Goal: Information Seeking & Learning: Learn about a topic

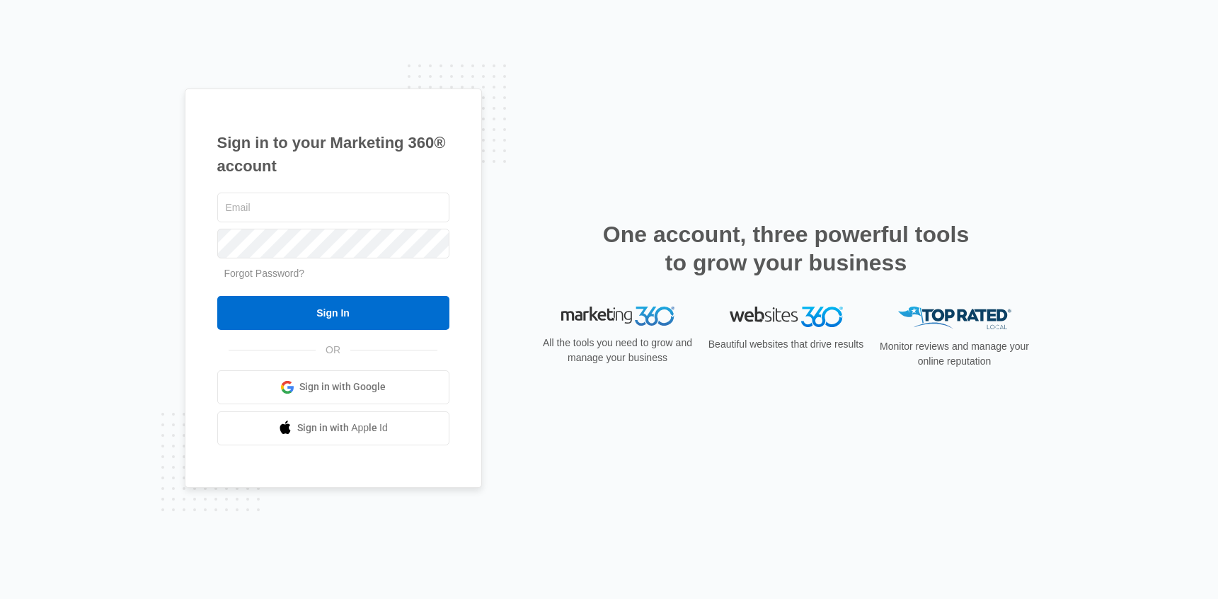
click at [335, 386] on span "Sign in with Google" at bounding box center [342, 386] width 86 height 15
click at [364, 214] on input "text" at bounding box center [333, 207] width 232 height 30
type input "josh.sherman@madwire.com"
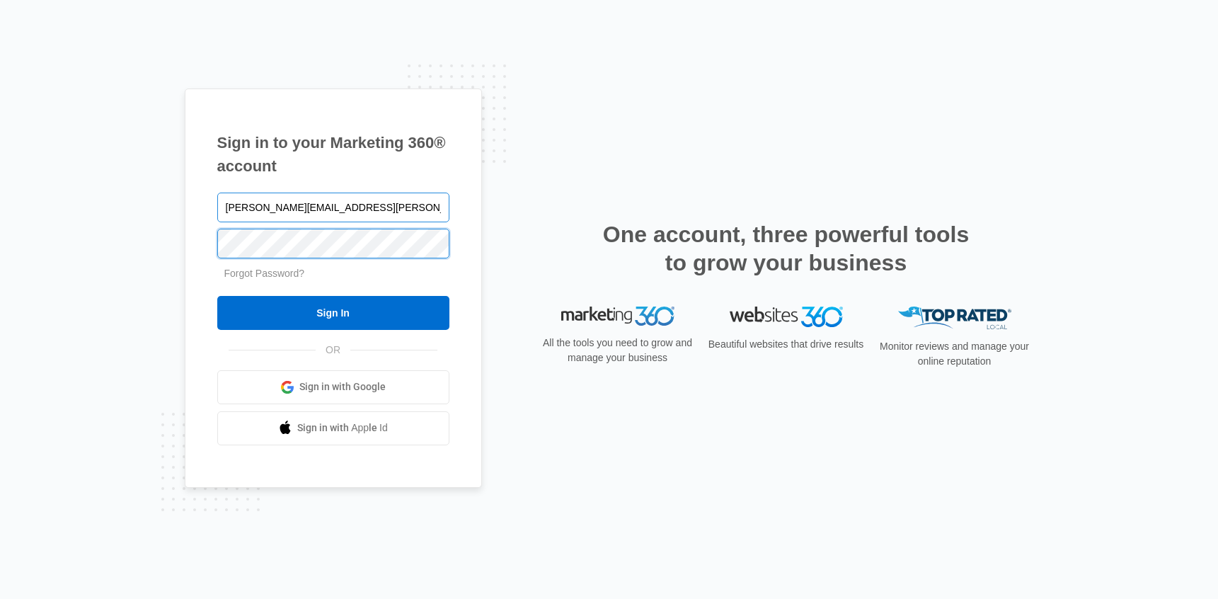
click at [217, 296] on input "Sign In" at bounding box center [333, 313] width 232 height 34
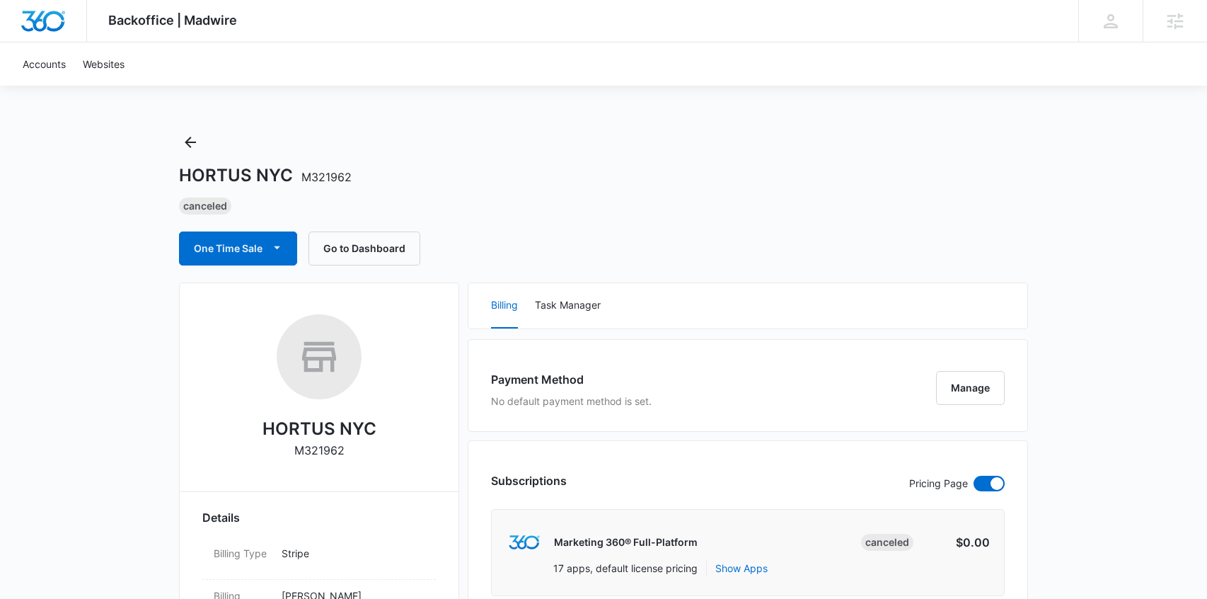
drag, startPoint x: 175, startPoint y: 139, endPoint x: 187, endPoint y: 138, distance: 11.3
click at [188, 139] on icon "Back" at bounding box center [190, 142] width 17 height 17
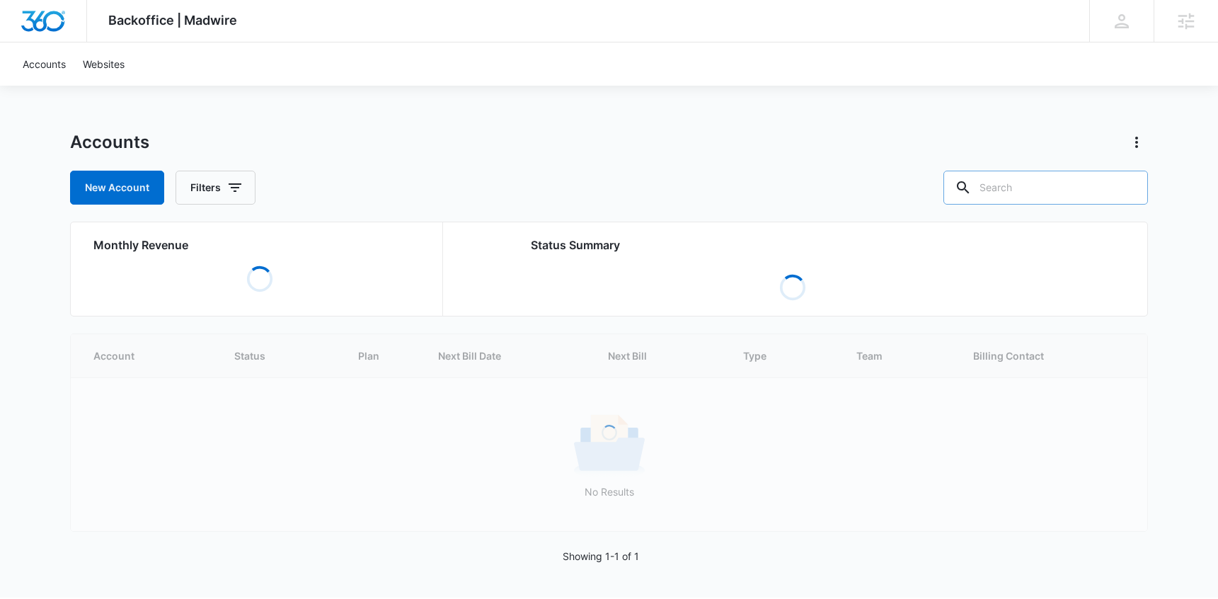
click at [1090, 181] on input "text" at bounding box center [1045, 188] width 205 height 34
type input "big"
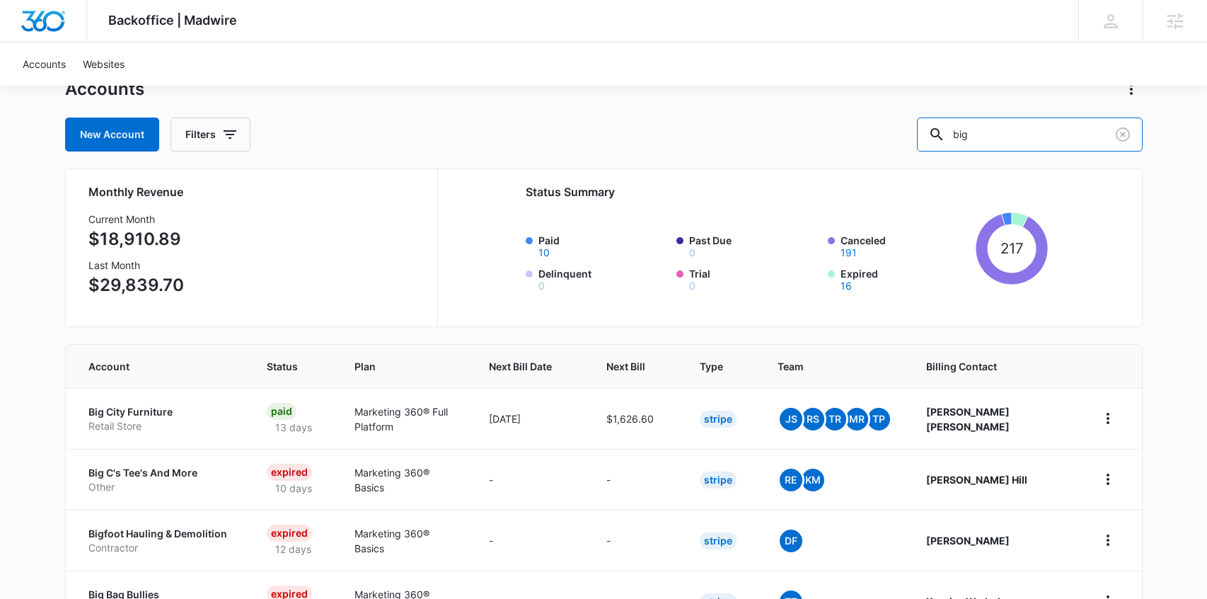
scroll to position [44, 0]
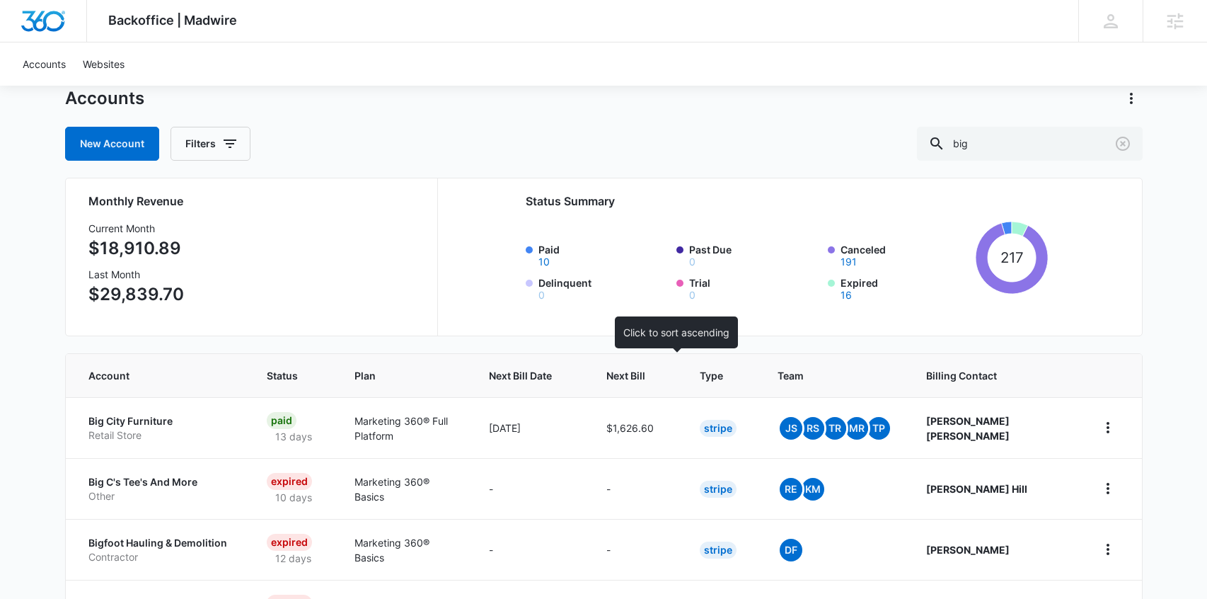
click at [645, 375] on span "Next Bill" at bounding box center [625, 375] width 39 height 15
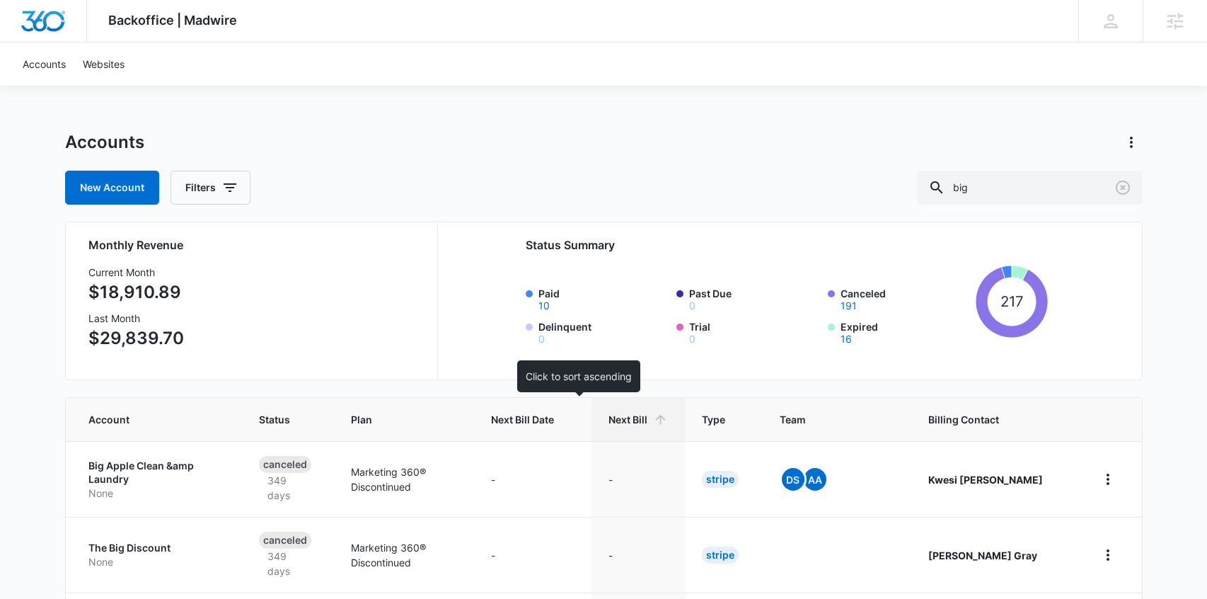
click at [554, 420] on span "Next Bill Date" at bounding box center [522, 419] width 63 height 15
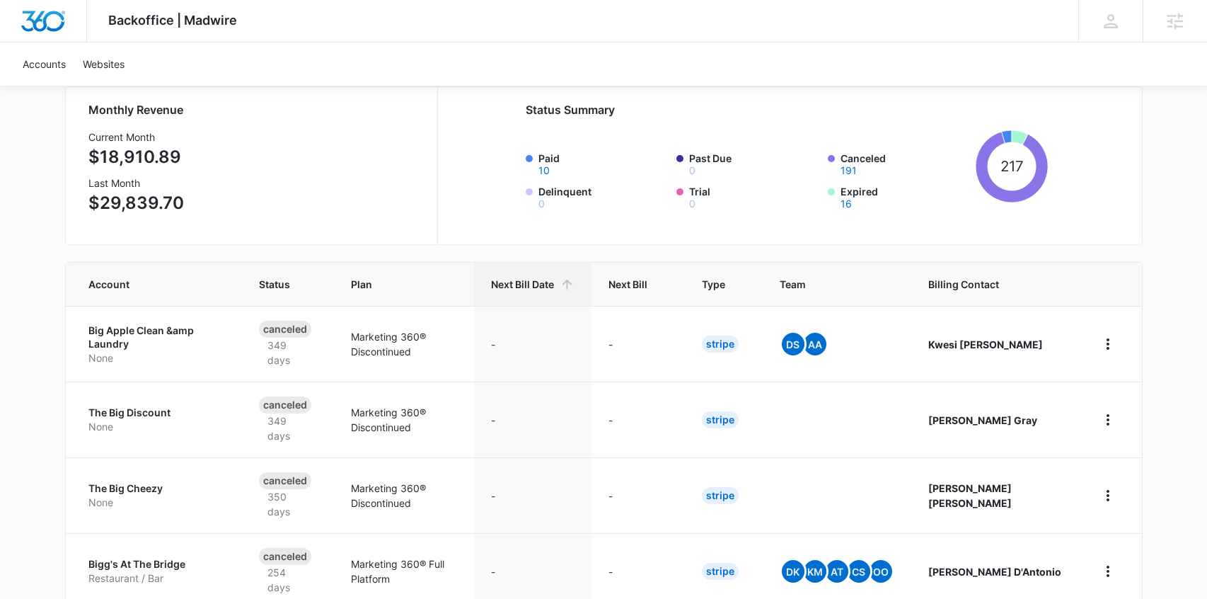
scroll to position [234, 0]
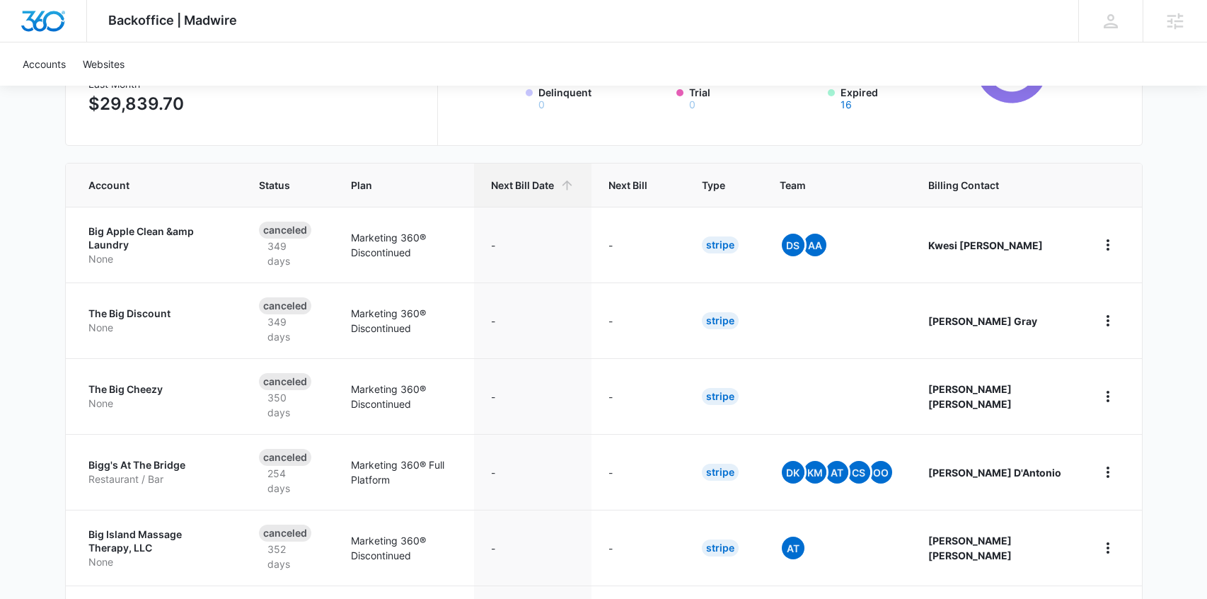
click at [563, 195] on th "Next Bill Date" at bounding box center [532, 184] width 117 height 43
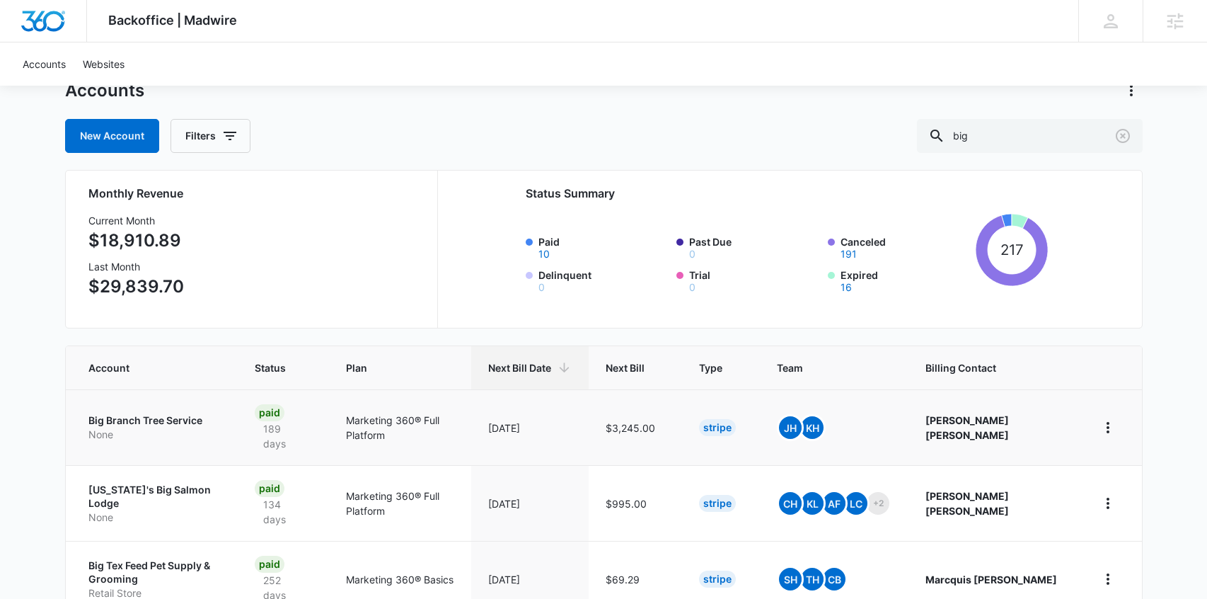
scroll to position [267, 0]
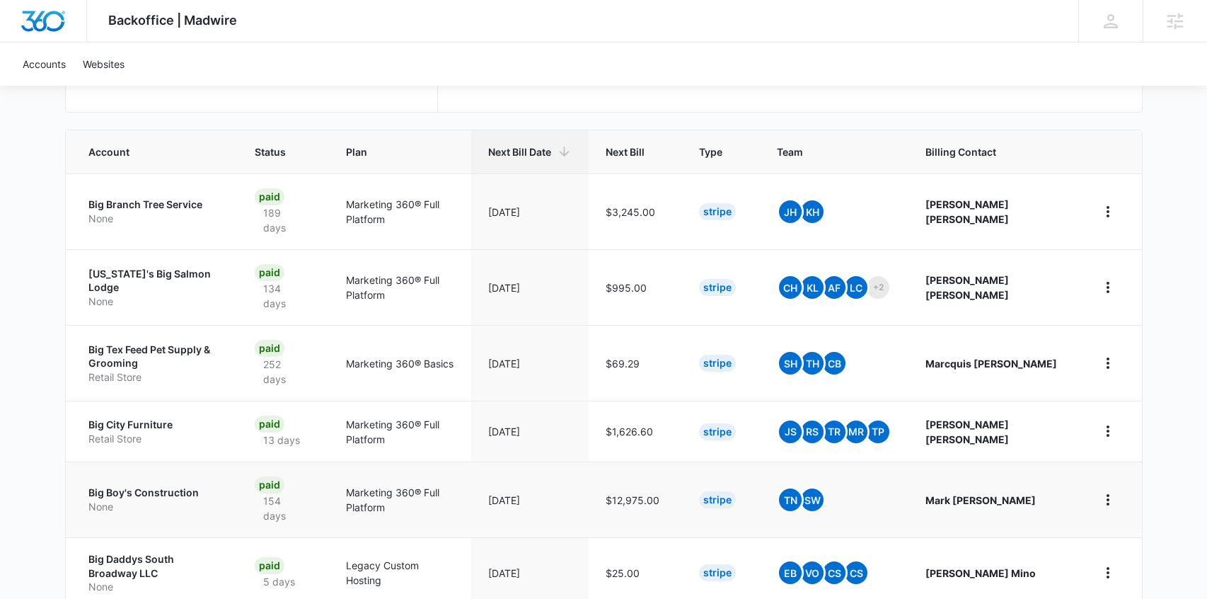
click at [147, 485] on p "Big Boy's Construction" at bounding box center [154, 492] width 132 height 14
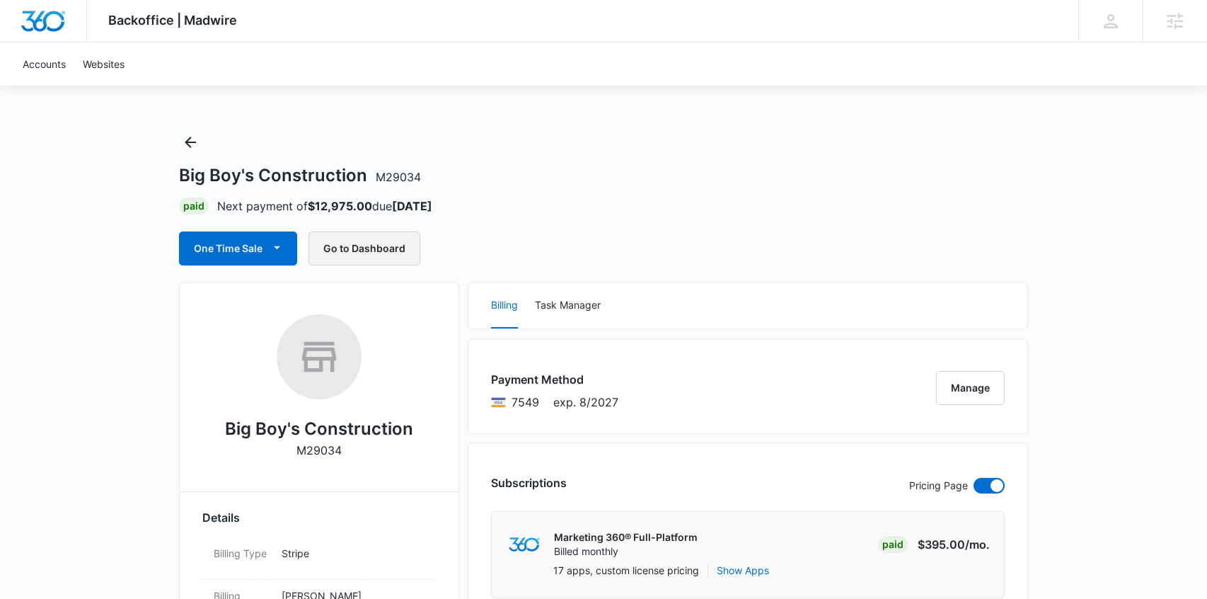
click at [360, 251] on button "Go to Dashboard" at bounding box center [365, 248] width 112 height 34
click at [196, 139] on icon "Back" at bounding box center [190, 142] width 17 height 17
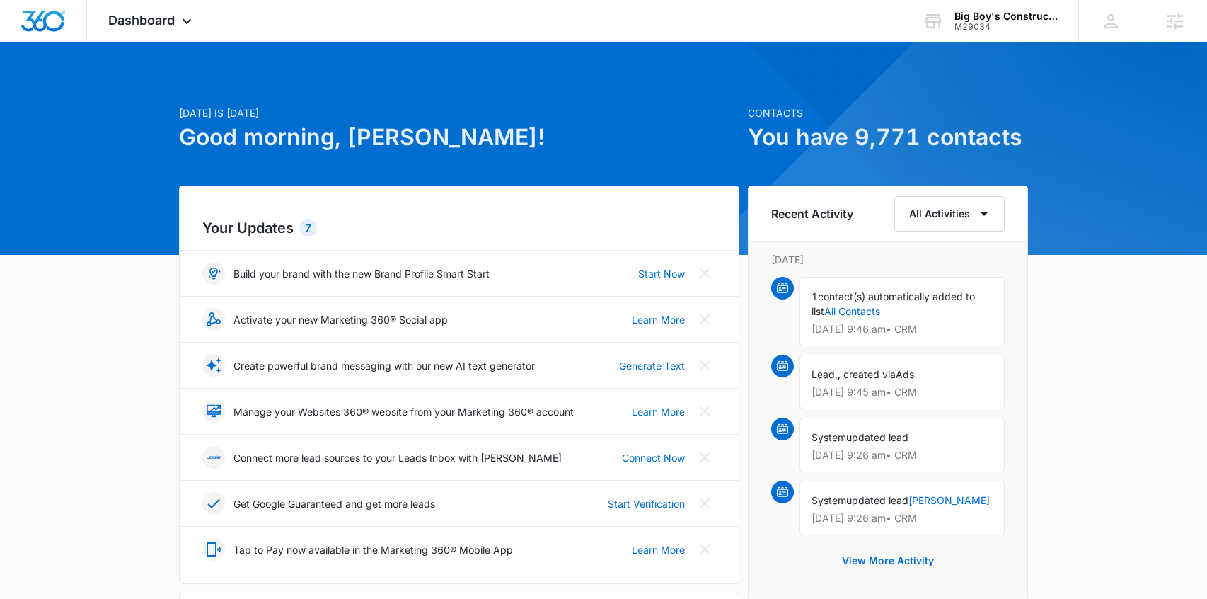
scroll to position [660, 0]
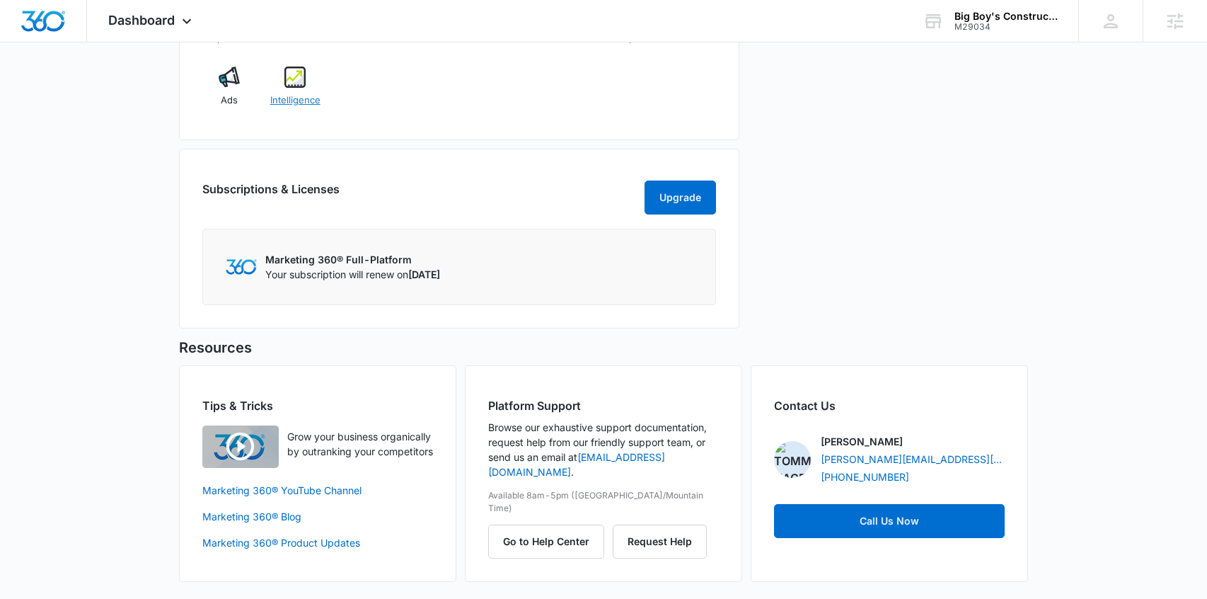
click at [299, 98] on span "Intelligence" at bounding box center [295, 100] width 50 height 14
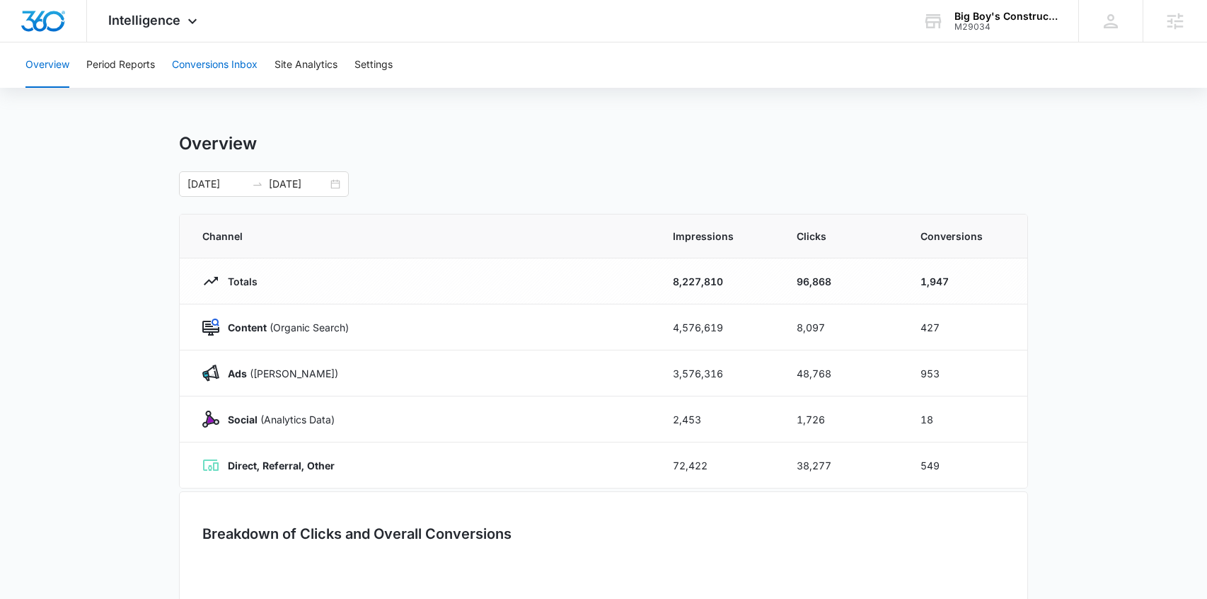
click at [206, 52] on button "Conversions Inbox" at bounding box center [215, 64] width 86 height 45
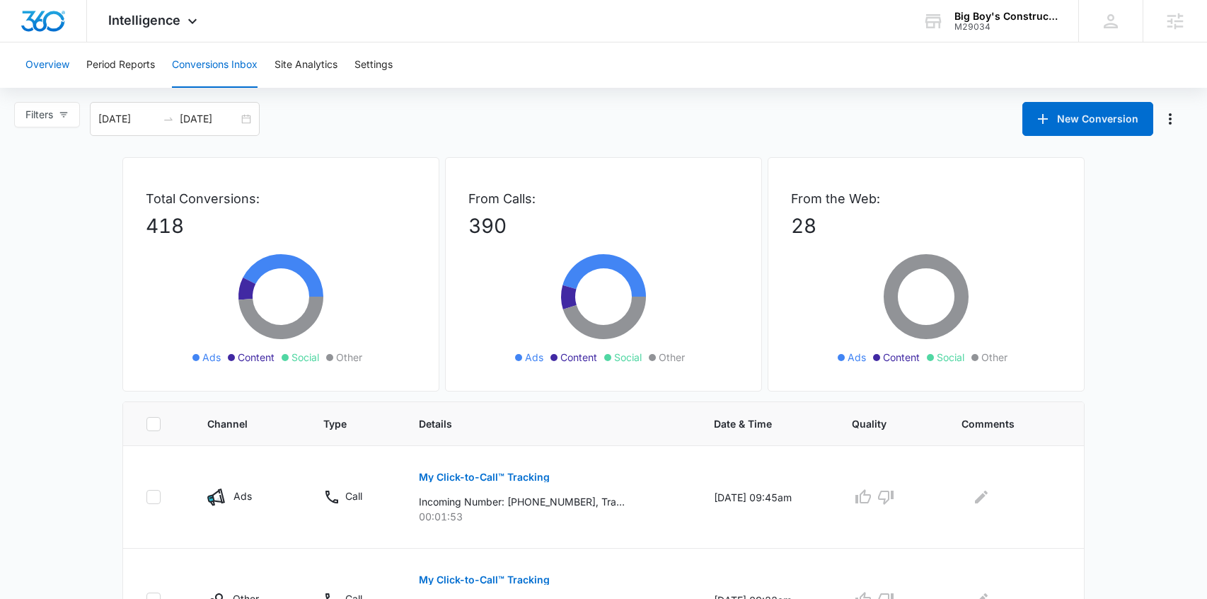
click at [35, 53] on button "Overview" at bounding box center [47, 64] width 44 height 45
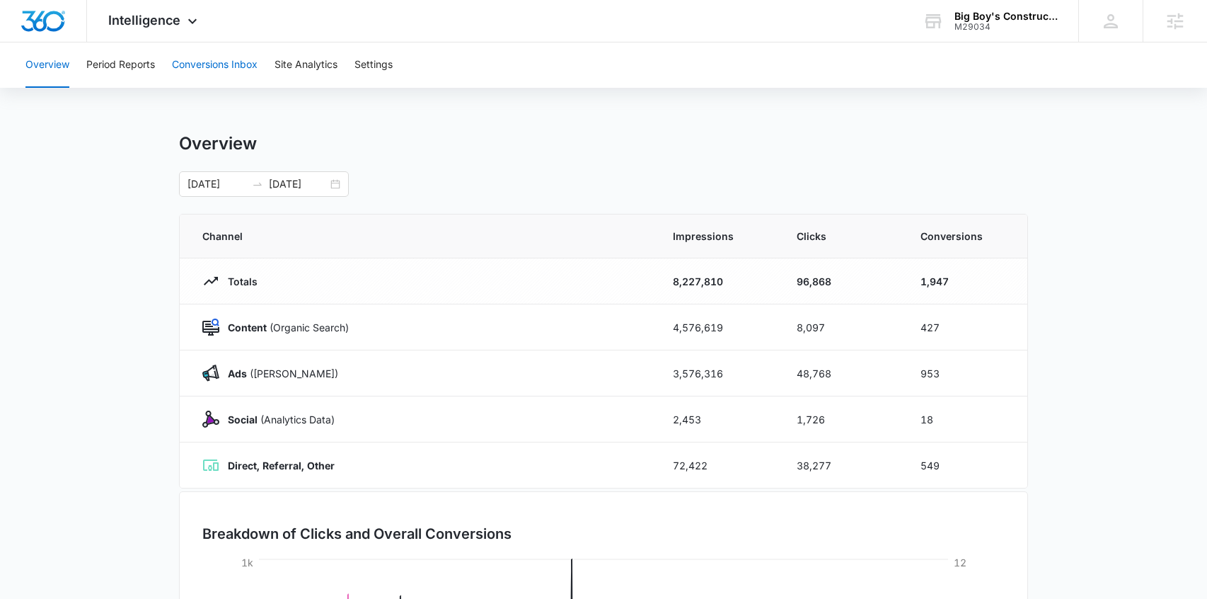
click at [210, 70] on button "Conversions Inbox" at bounding box center [215, 64] width 86 height 45
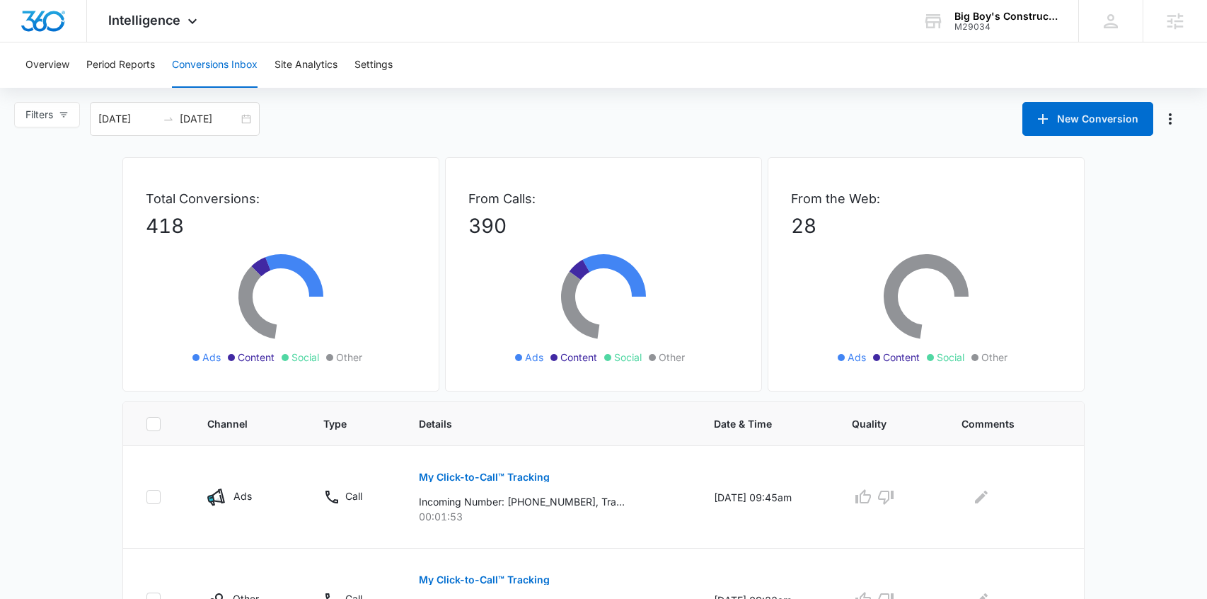
drag, startPoint x: 75, startPoint y: 69, endPoint x: 82, endPoint y: 63, distance: 9.1
click at [74, 69] on div "Overview Period Reports Conversions Inbox Site Analytics Settings" at bounding box center [603, 64] width 1173 height 45
click at [156, 33] on div "Intelligence Apps Reputation Websites Forms CRM Email Social Shop Content Ads I…" at bounding box center [154, 21] width 135 height 42
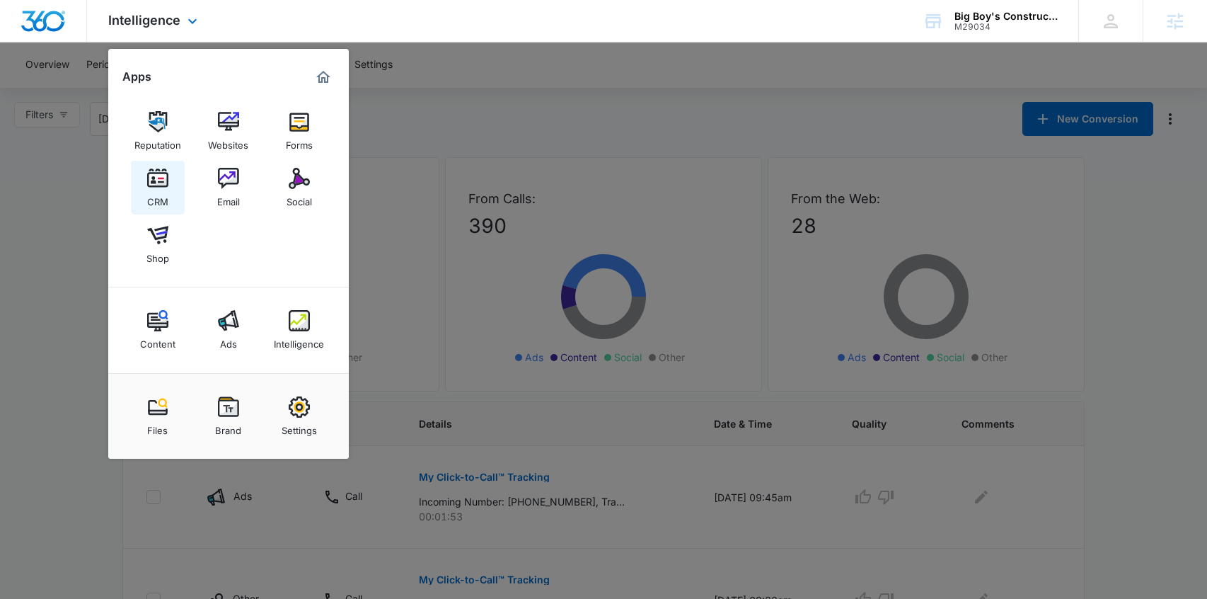
click at [163, 170] on img at bounding box center [157, 178] width 21 height 21
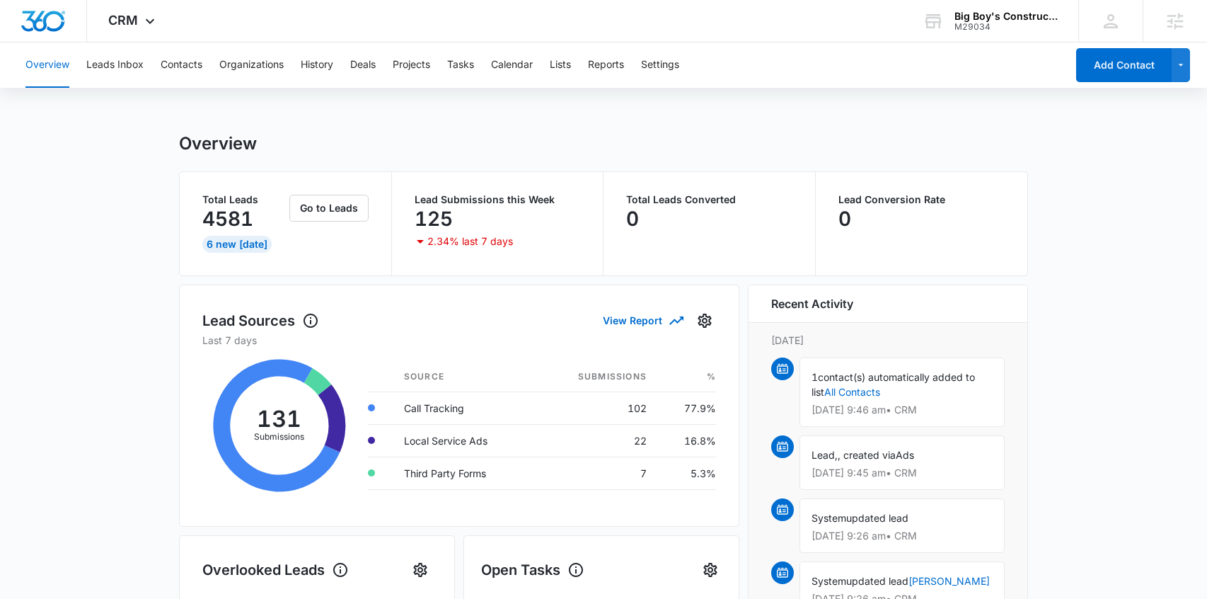
click at [1191, 62] on div "Overview Leads Inbox Contacts Organizations History Deals Projects Tasks Calend…" at bounding box center [603, 64] width 1207 height 45
click at [1187, 64] on button "button" at bounding box center [1181, 65] width 19 height 34
click at [818, 142] on div "Overview" at bounding box center [603, 143] width 849 height 21
click at [199, 63] on button "Contacts" at bounding box center [182, 64] width 42 height 45
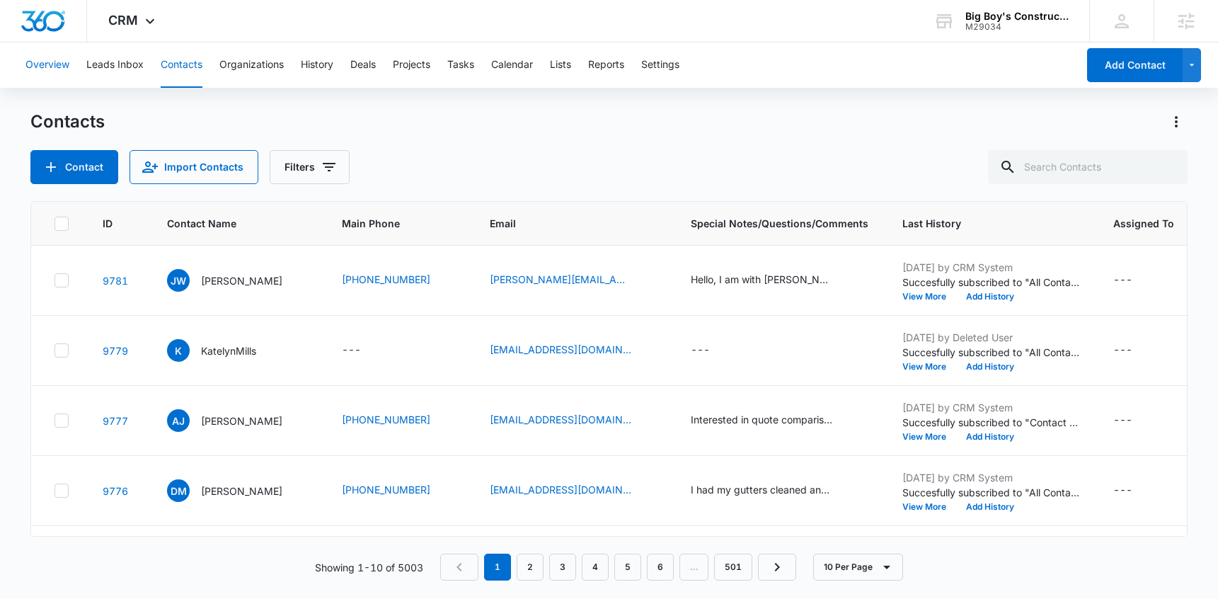
click at [51, 71] on button "Overview" at bounding box center [47, 64] width 44 height 45
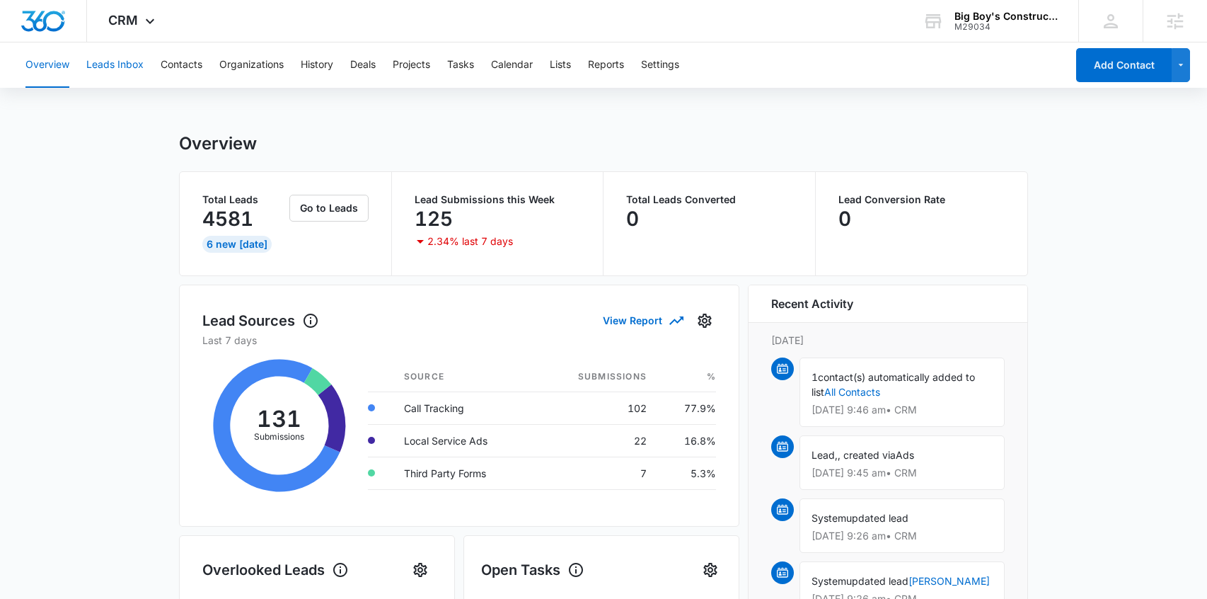
click at [128, 66] on button "Leads Inbox" at bounding box center [114, 64] width 57 height 45
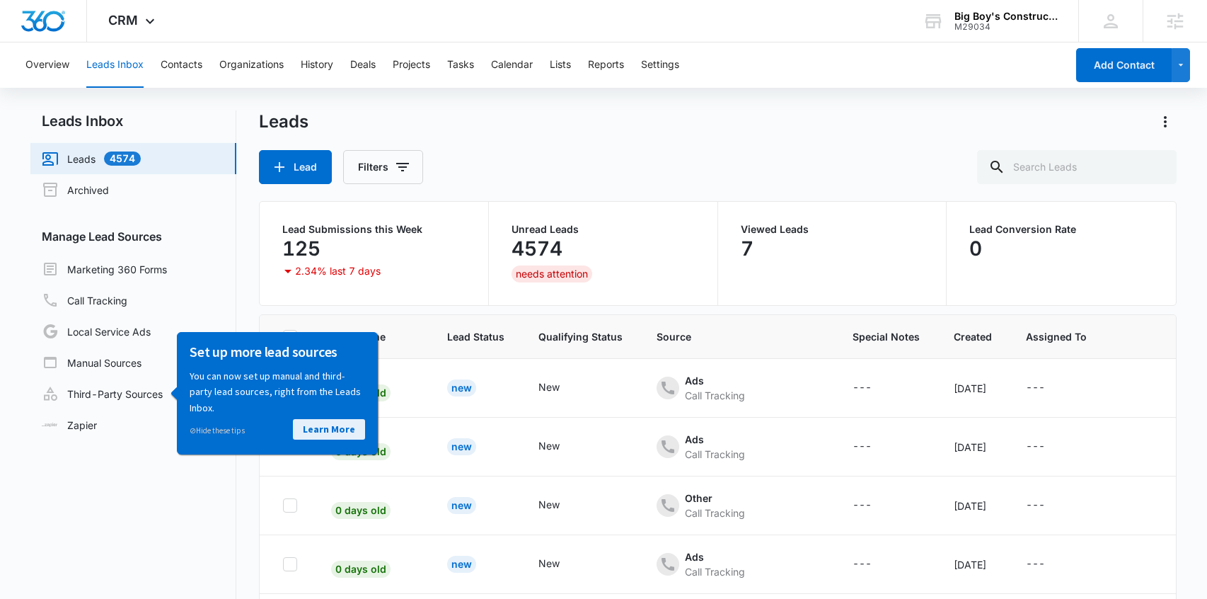
click at [331, 428] on link "Learn More" at bounding box center [329, 428] width 72 height 21
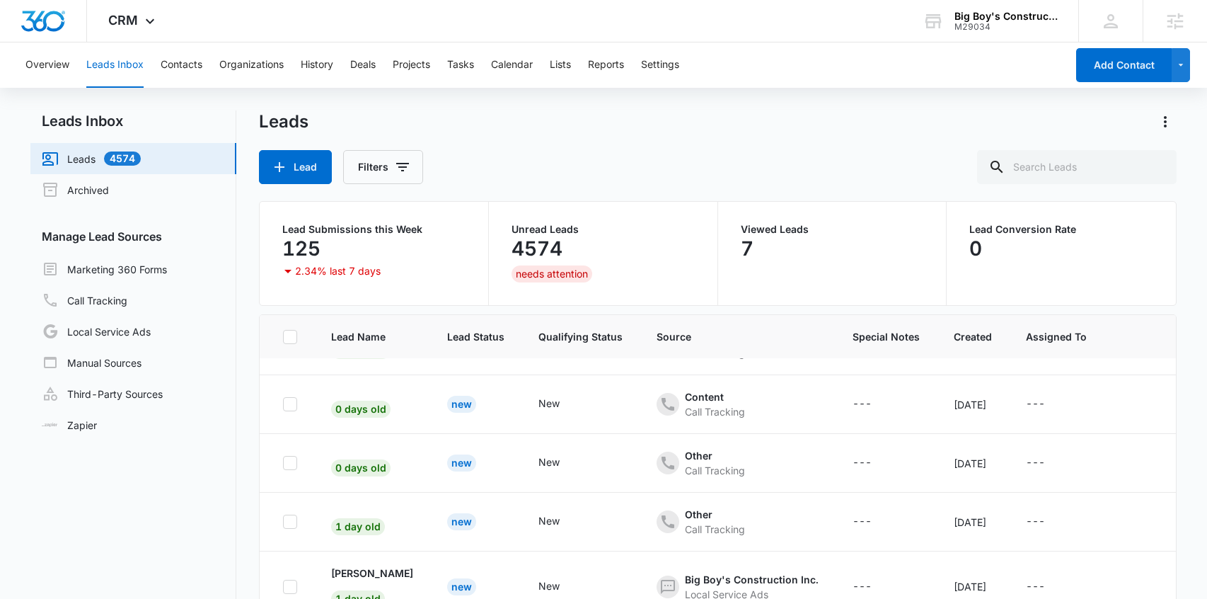
scroll to position [263, 0]
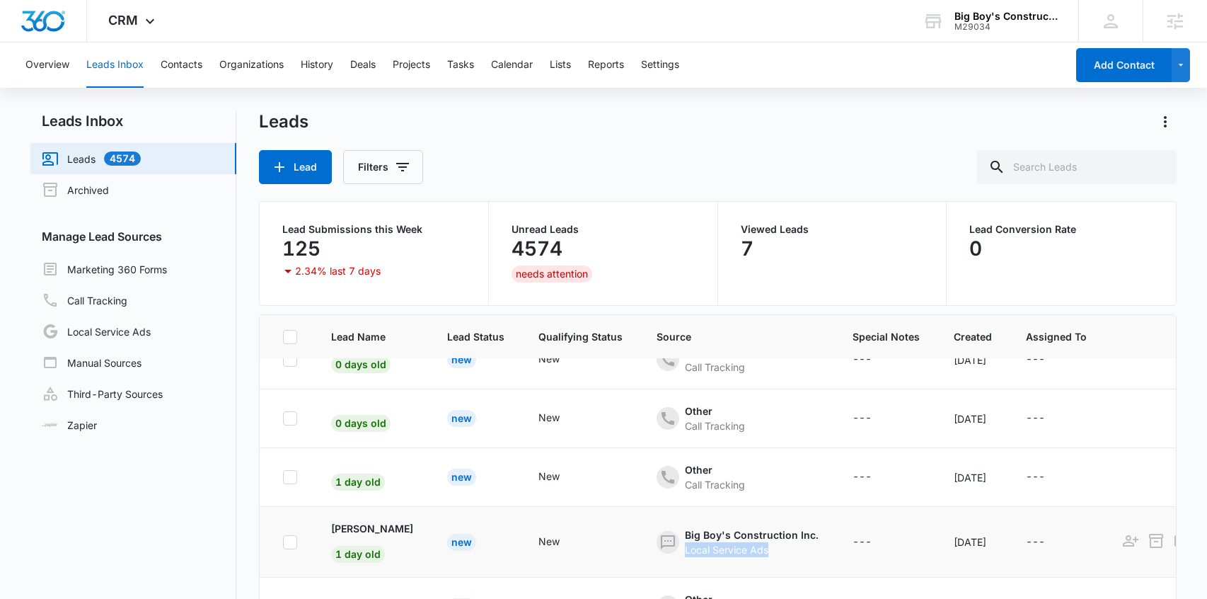
drag, startPoint x: 750, startPoint y: 553, endPoint x: 672, endPoint y: 551, distance: 77.9
click at [685, 551] on div "Local Service Ads" at bounding box center [752, 549] width 134 height 15
click at [798, 557] on td "Big Boy's Construction Inc. Local Service Ads" at bounding box center [738, 542] width 196 height 71
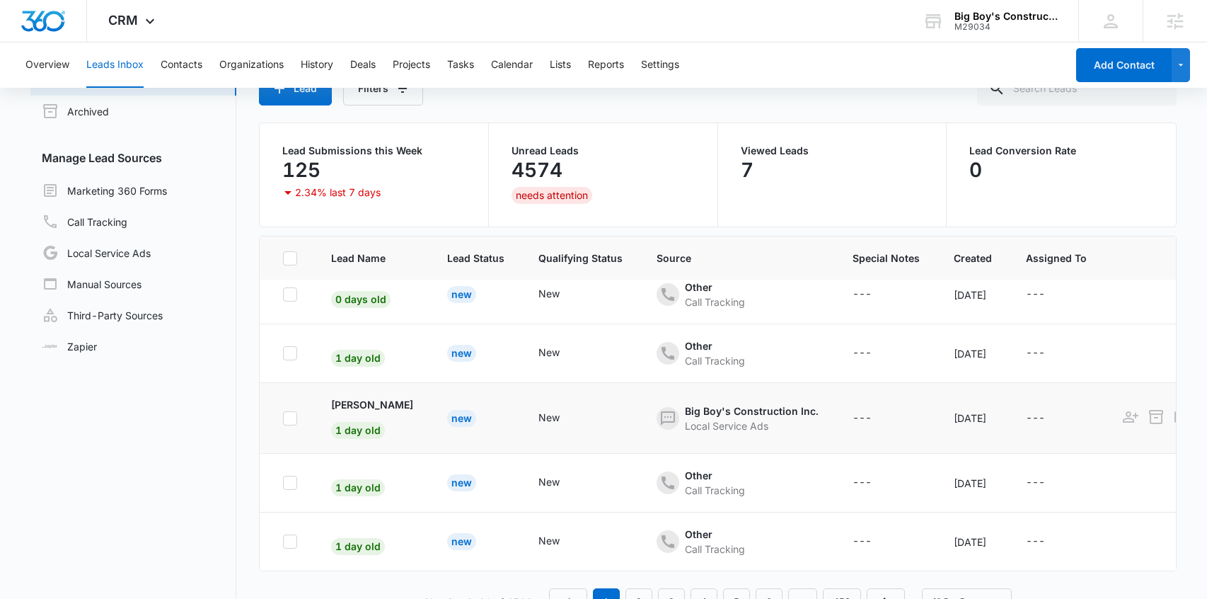
scroll to position [112, 0]
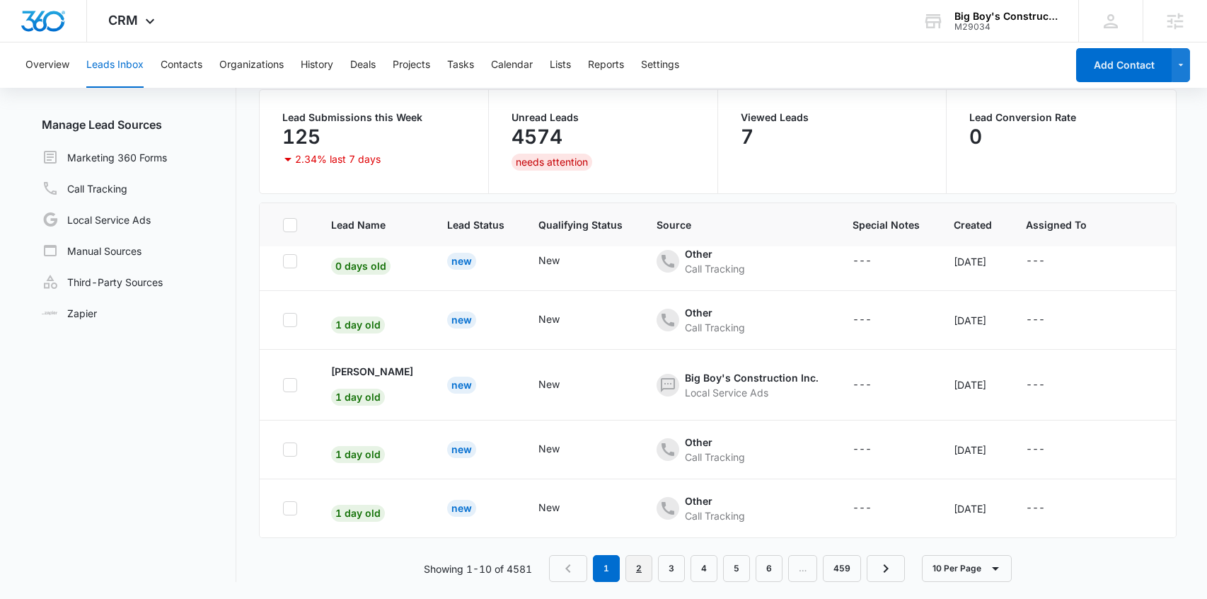
click at [648, 570] on link "2" at bounding box center [639, 568] width 27 height 27
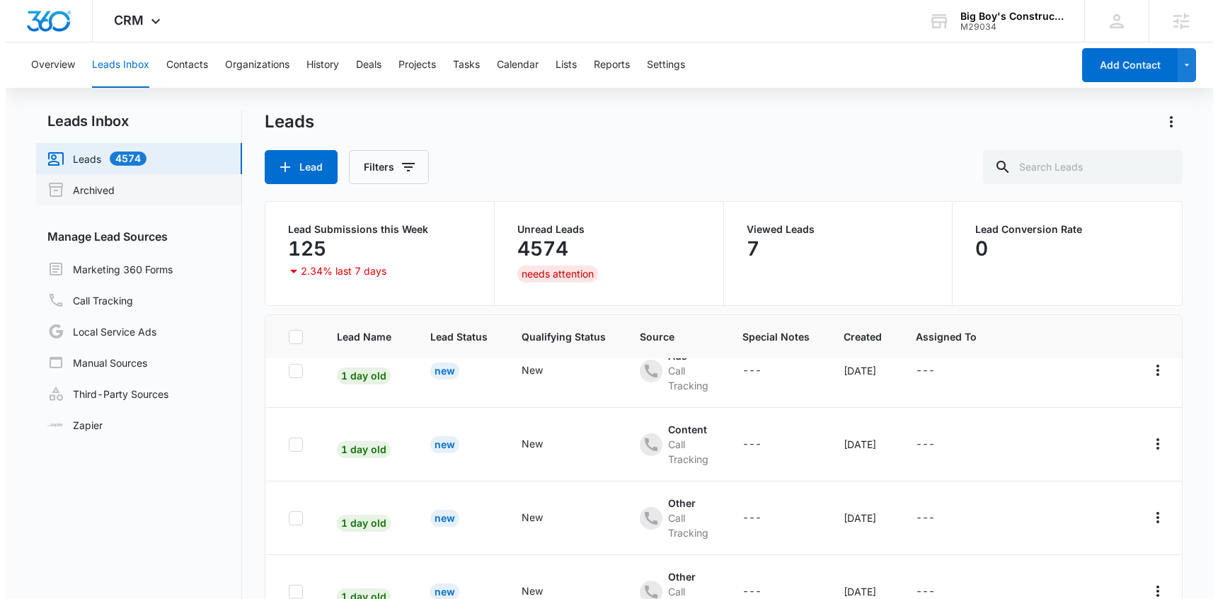
scroll to position [0, 0]
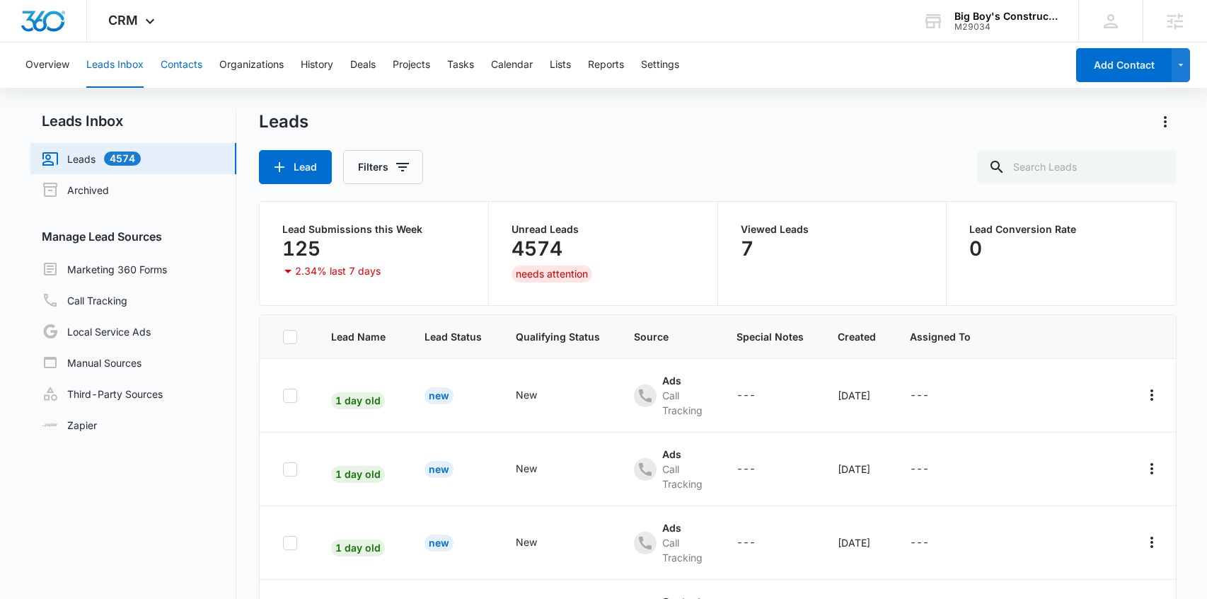
click at [190, 67] on button "Contacts" at bounding box center [182, 64] width 42 height 45
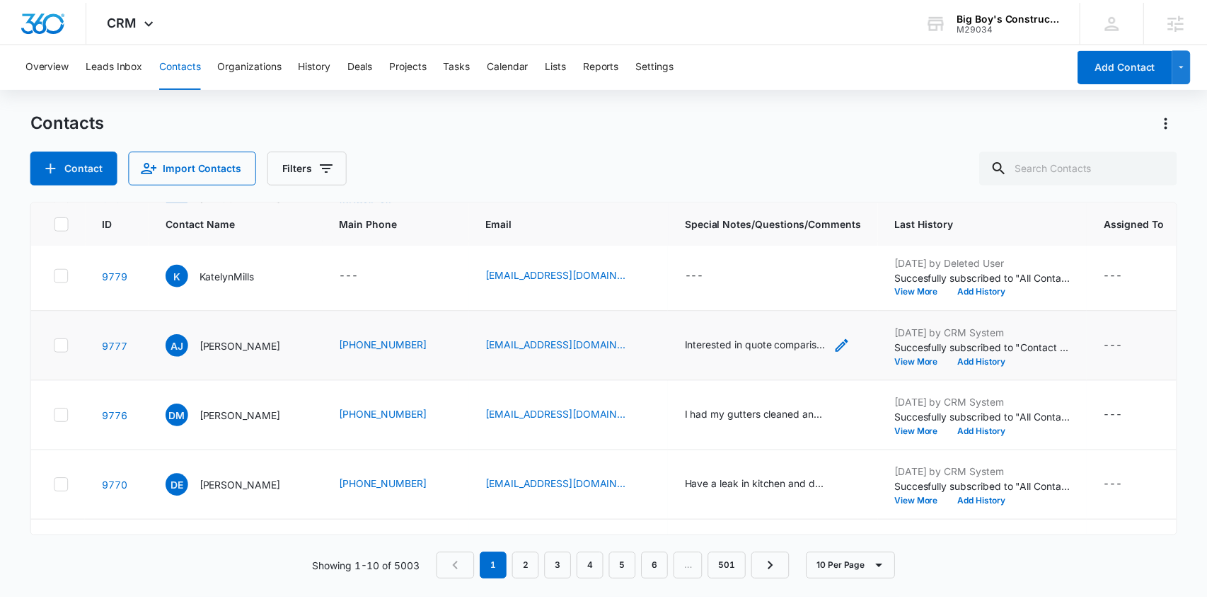
scroll to position [87, 0]
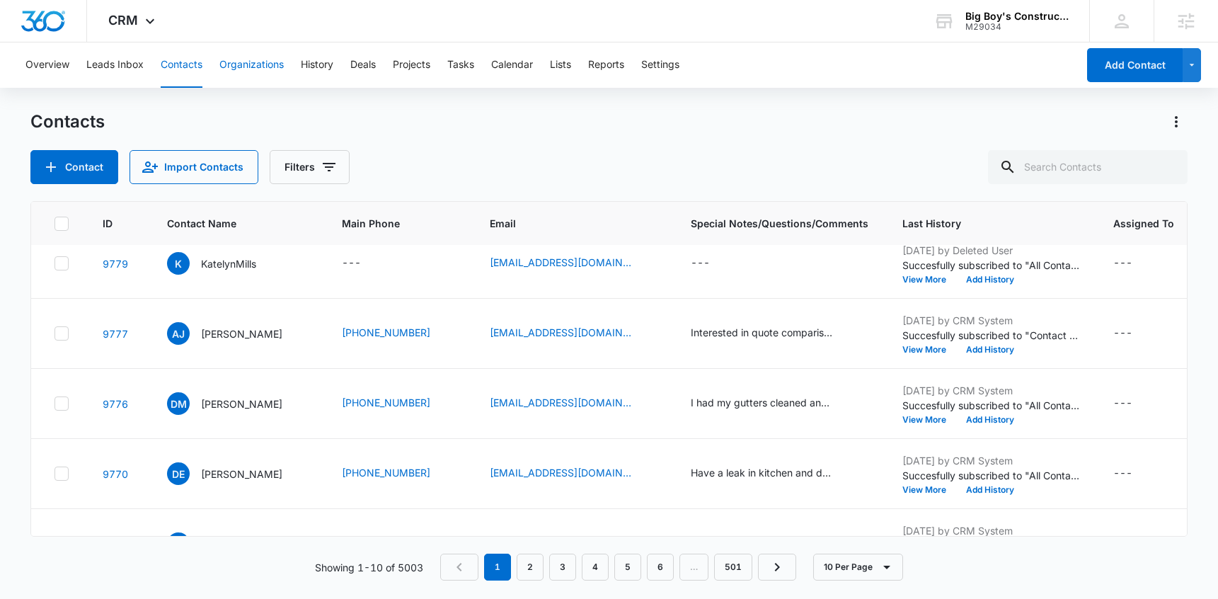
click at [260, 59] on button "Organizations" at bounding box center [251, 64] width 64 height 45
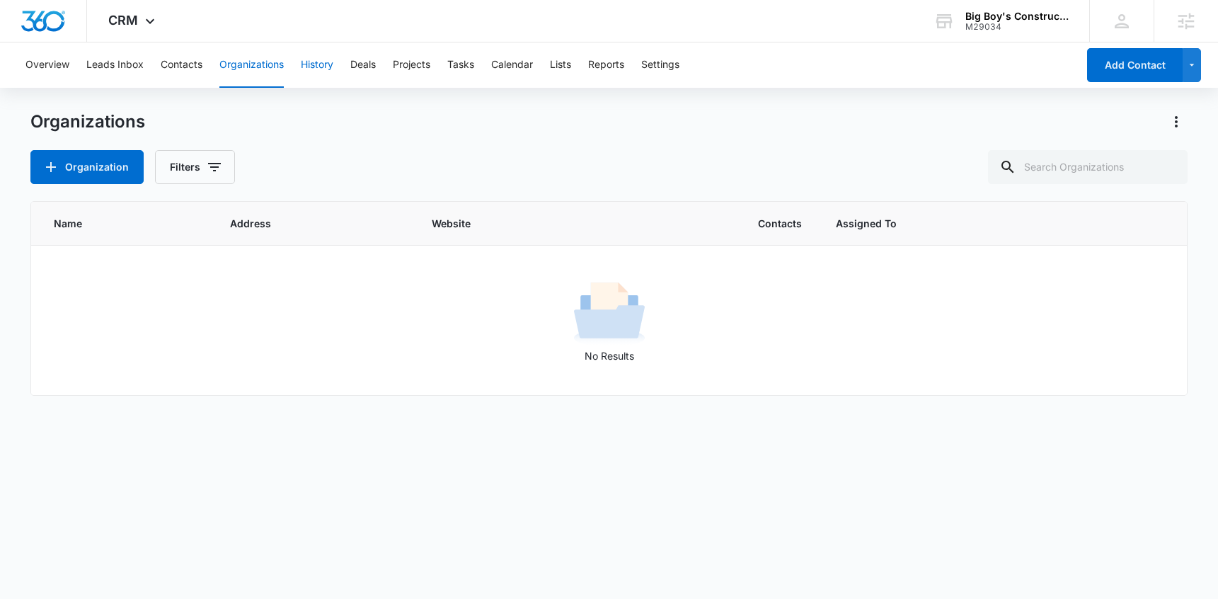
click at [323, 63] on button "History" at bounding box center [317, 64] width 33 height 45
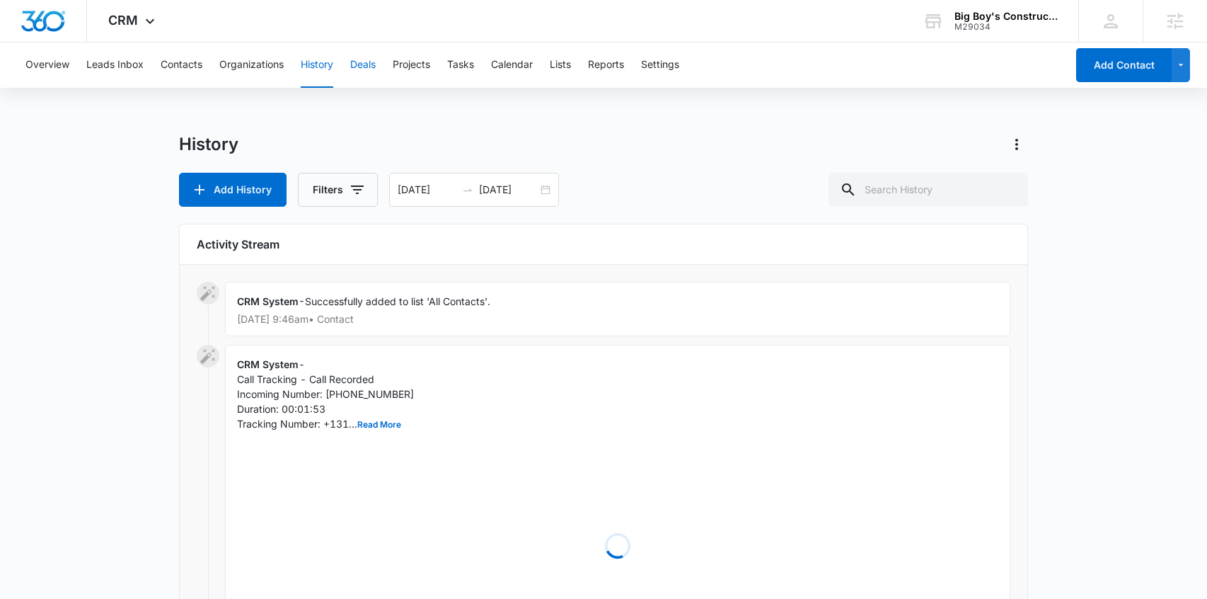
click at [368, 57] on button "Deals" at bounding box center [362, 64] width 25 height 45
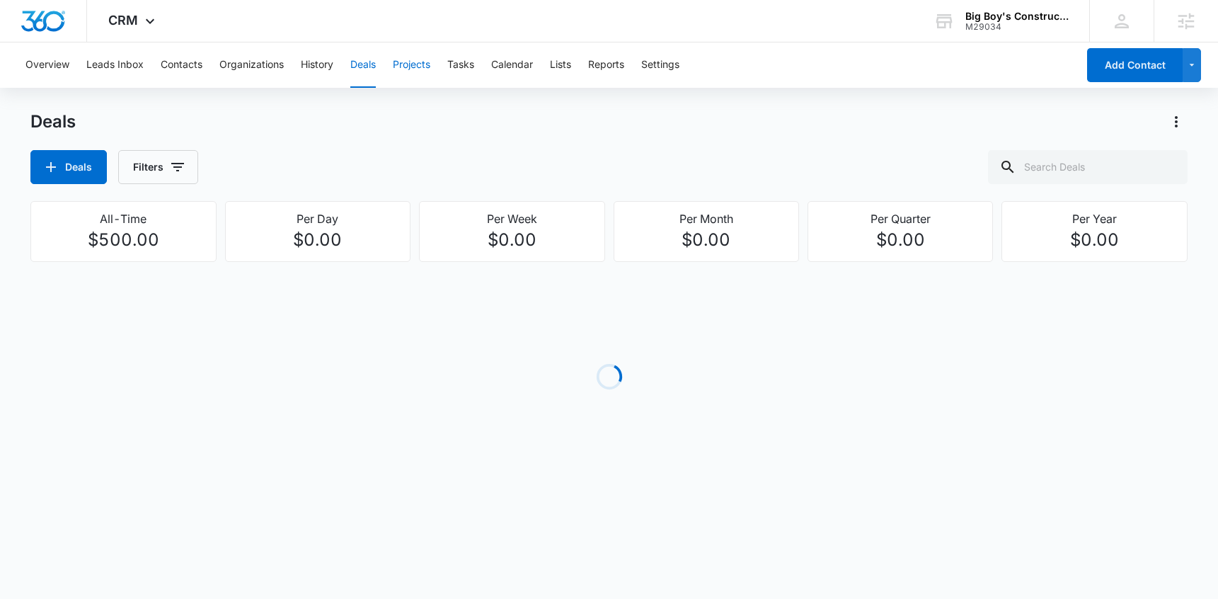
click at [416, 63] on button "Projects" at bounding box center [412, 64] width 38 height 45
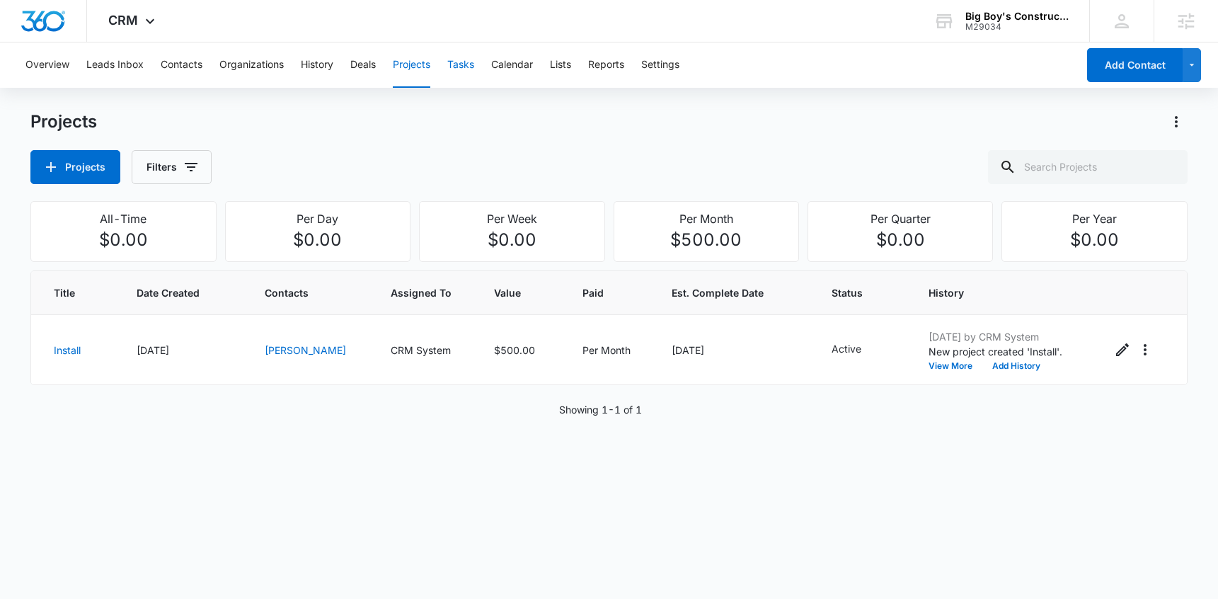
click at [471, 69] on button "Tasks" at bounding box center [460, 64] width 27 height 45
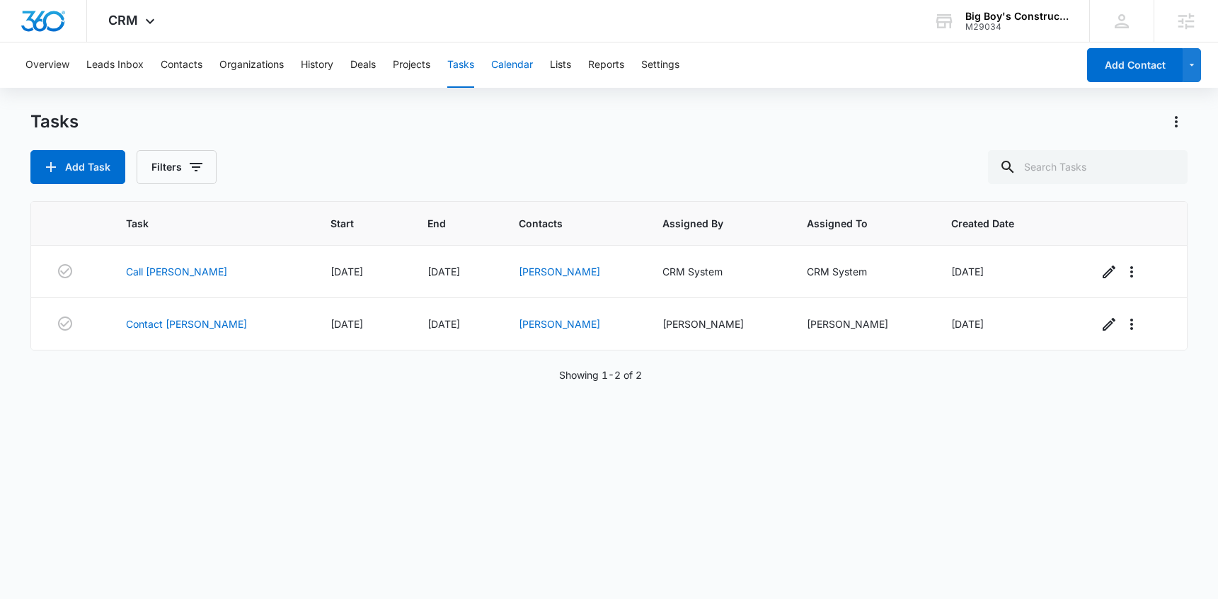
click at [524, 64] on button "Calendar" at bounding box center [512, 64] width 42 height 45
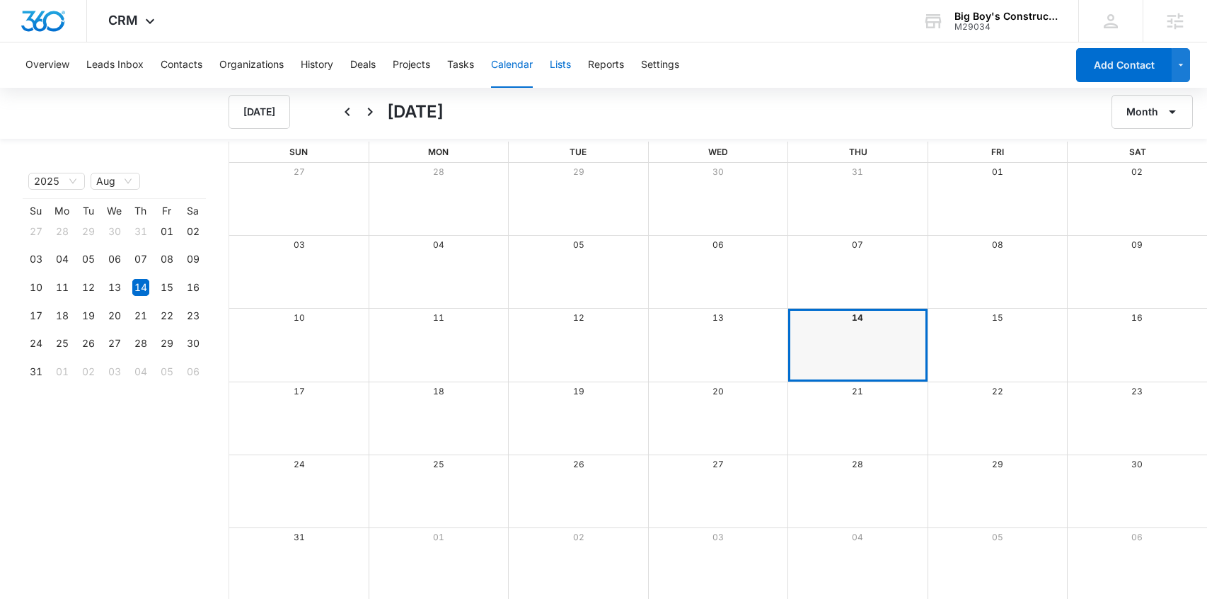
click at [570, 67] on button "Lists" at bounding box center [560, 64] width 21 height 45
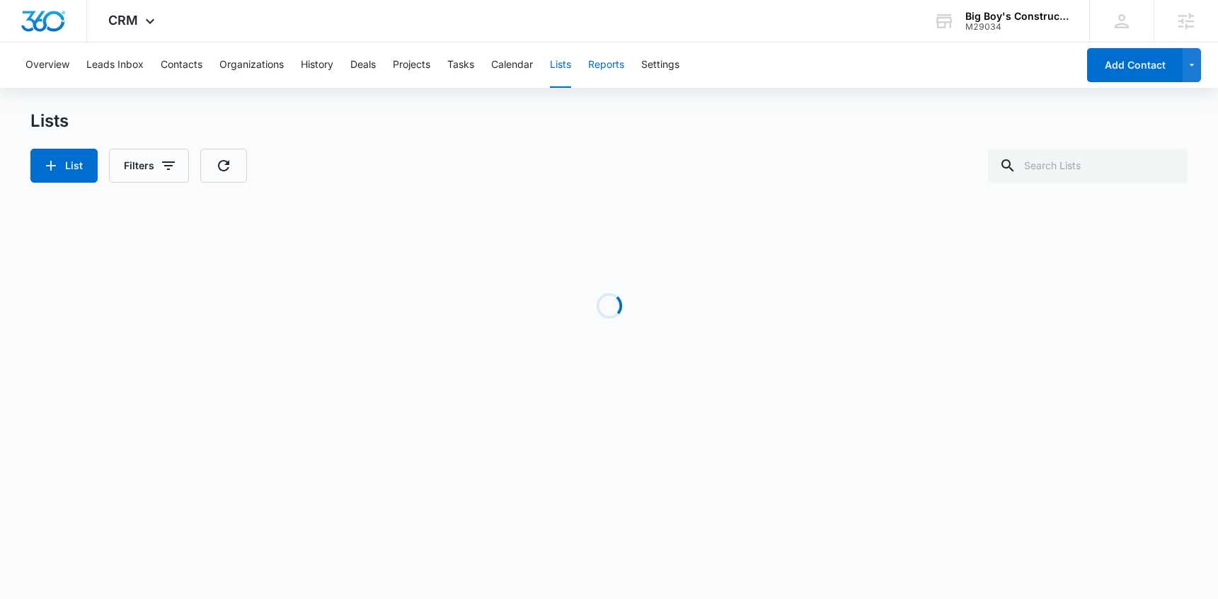
click at [597, 67] on button "Reports" at bounding box center [606, 64] width 36 height 45
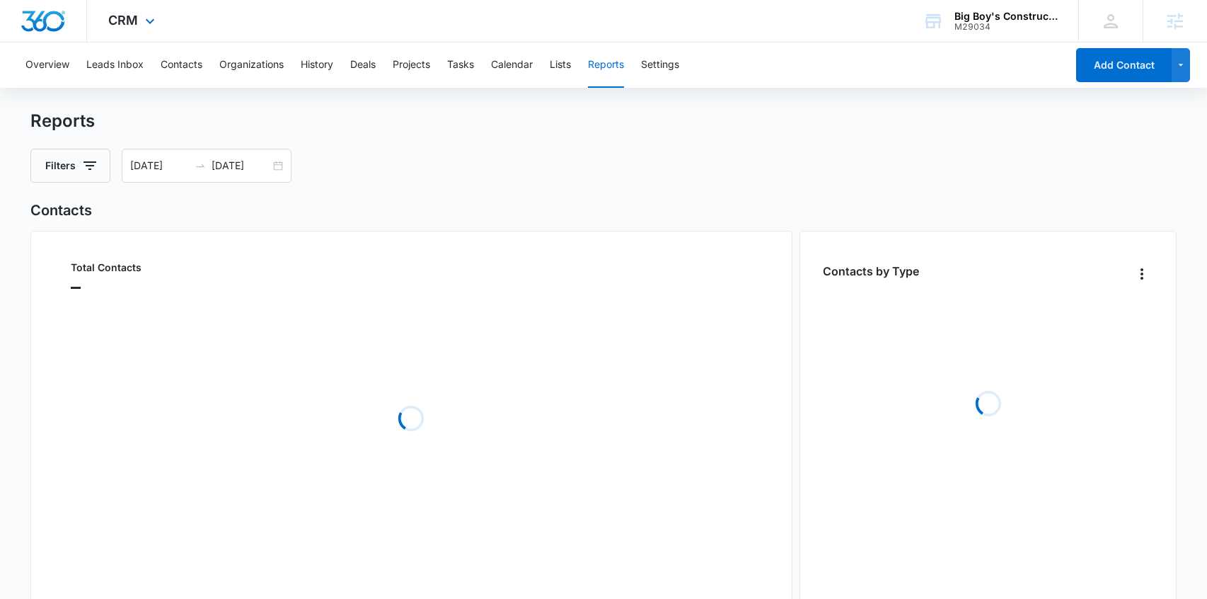
click at [114, 30] on div "CRM Apps Reputation Websites Forms CRM Email Social Shop Content Ads Intelligen…" at bounding box center [133, 21] width 93 height 42
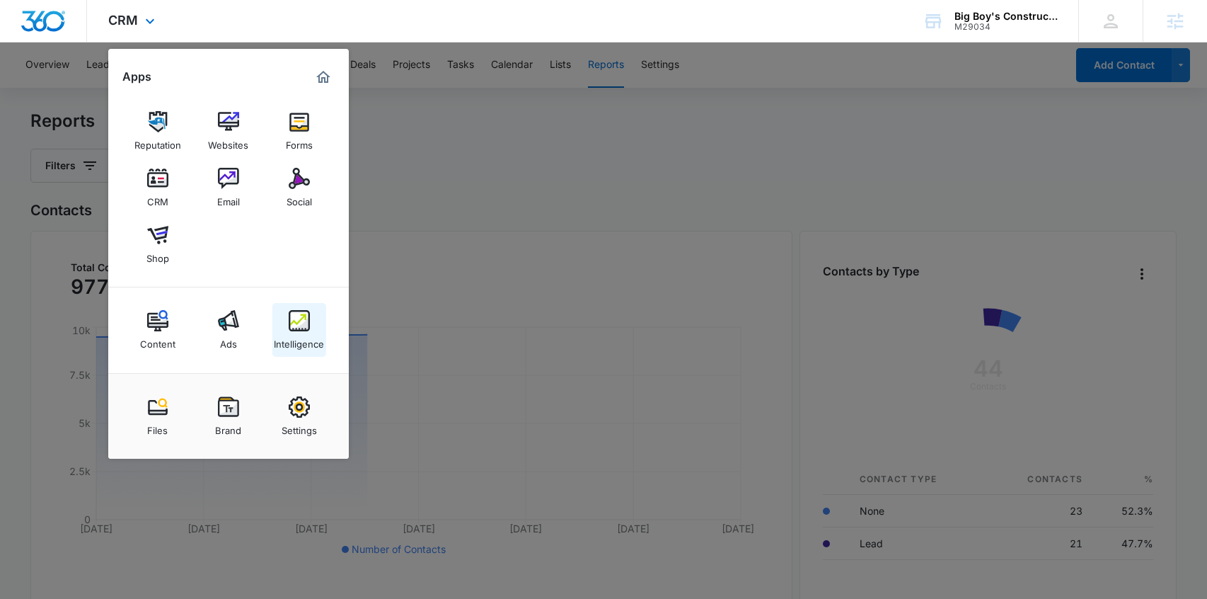
click at [293, 321] on img at bounding box center [299, 320] width 21 height 21
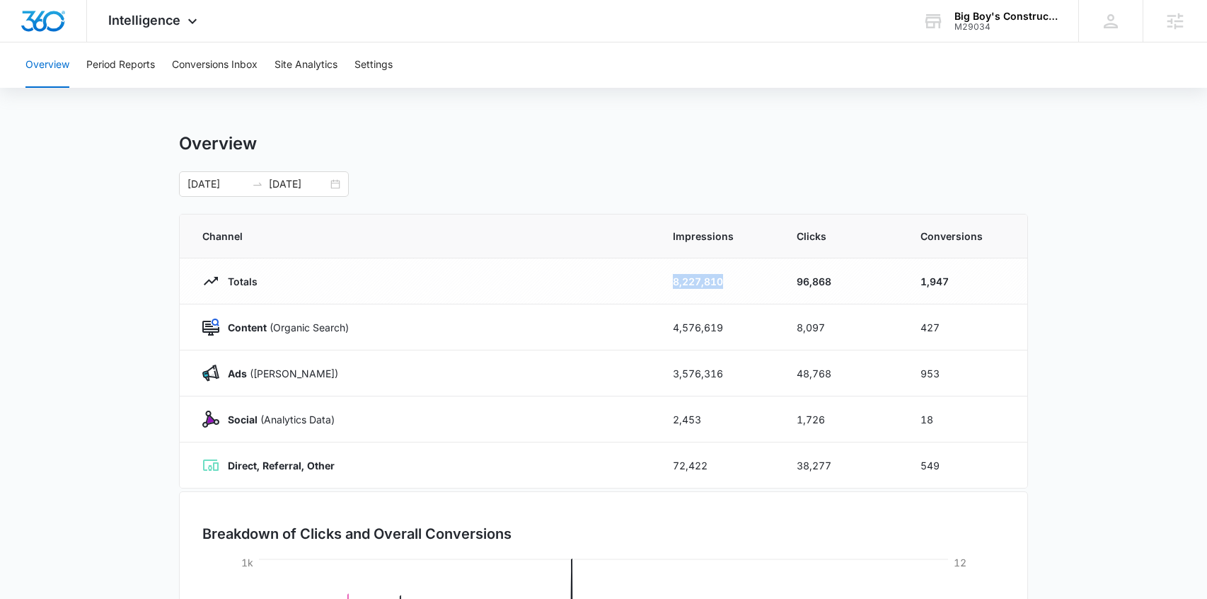
drag, startPoint x: 675, startPoint y: 280, endPoint x: 792, endPoint y: 297, distance: 118.1
click at [793, 297] on tr "Totals 8,227,810 96,868 1,947" at bounding box center [604, 281] width 848 height 46
click at [716, 318] on td "4,576,619" at bounding box center [718, 327] width 124 height 46
click at [263, 336] on td "Content (Organic Search)" at bounding box center [418, 327] width 476 height 46
click at [260, 369] on p "Ads ([PERSON_NAME])" at bounding box center [278, 373] width 119 height 15
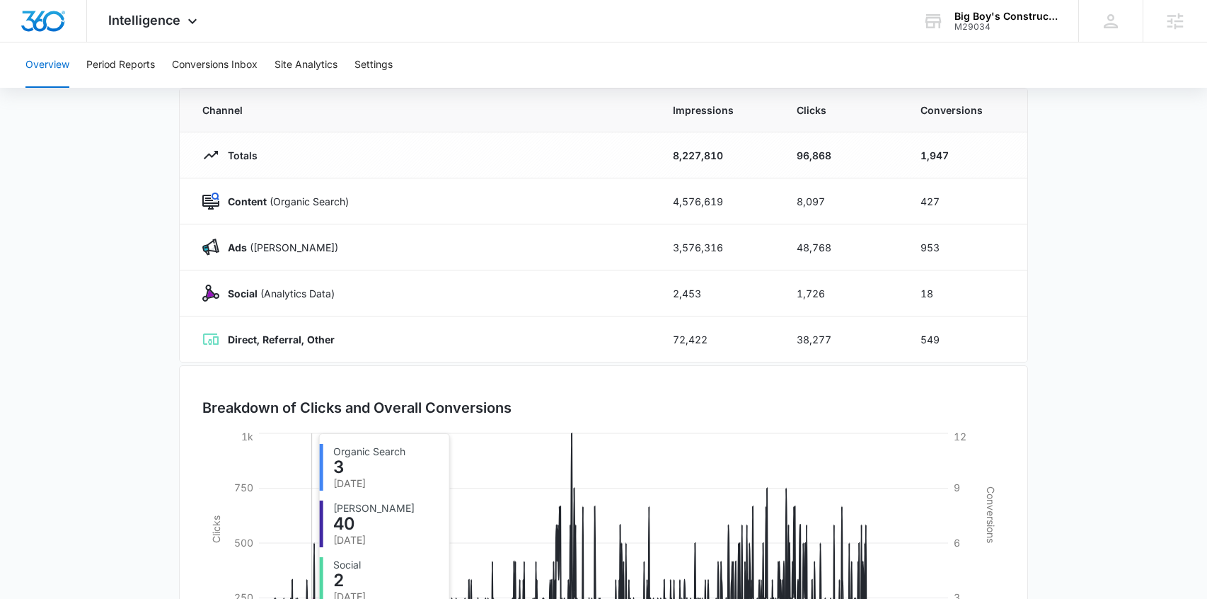
scroll to position [277, 0]
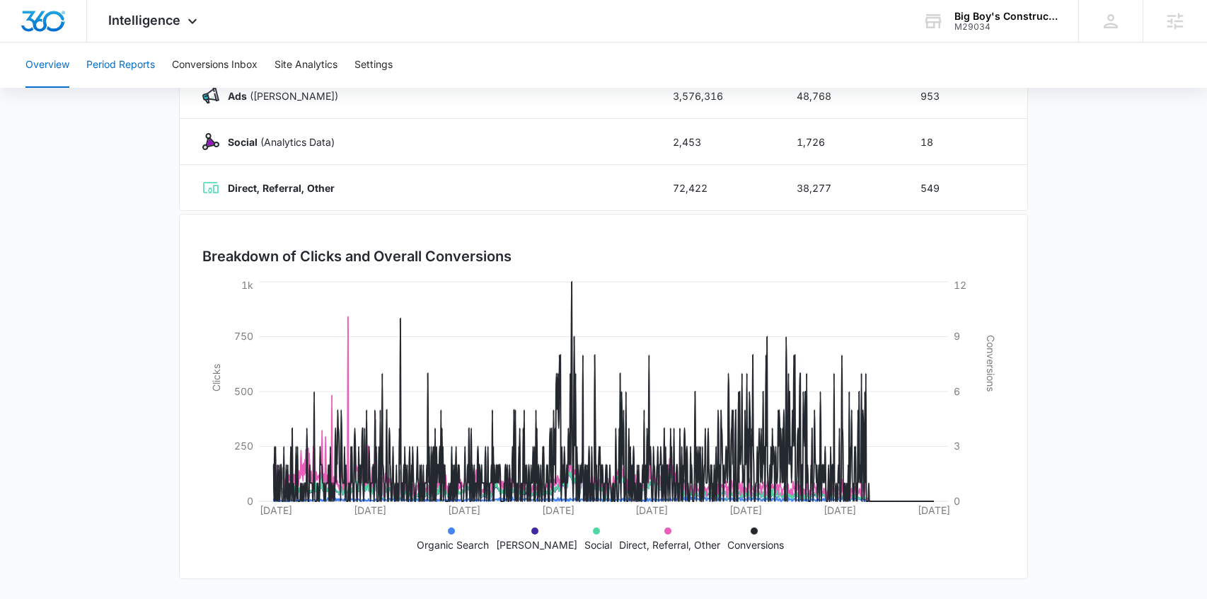
click at [147, 67] on button "Period Reports" at bounding box center [120, 64] width 69 height 45
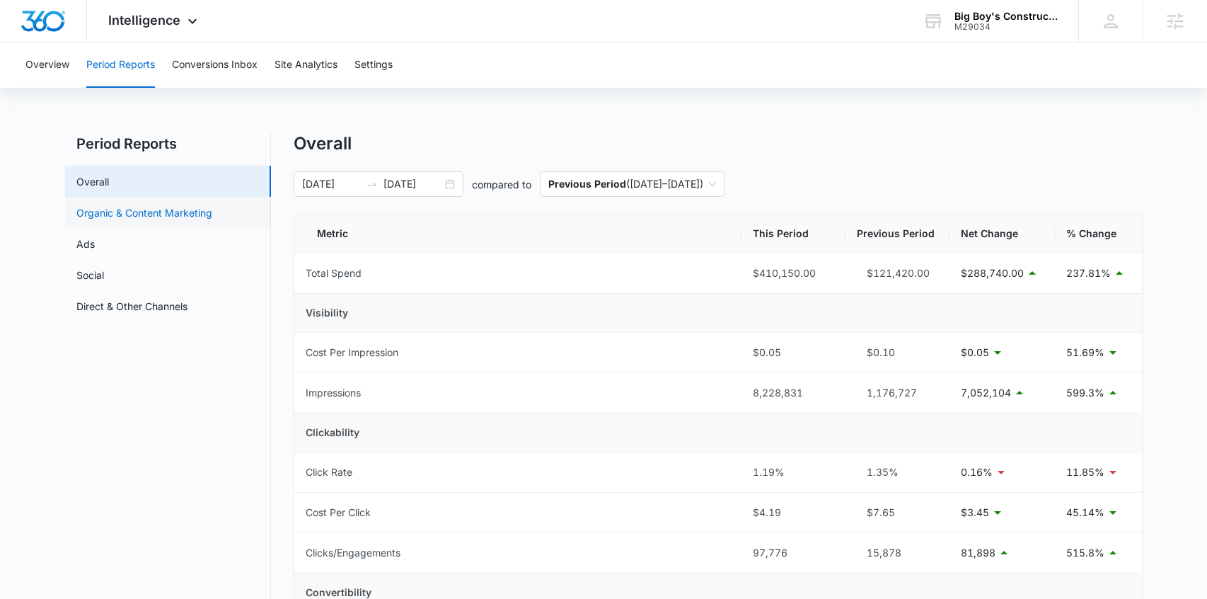
click at [130, 214] on link "Organic & Content Marketing" at bounding box center [144, 212] width 136 height 15
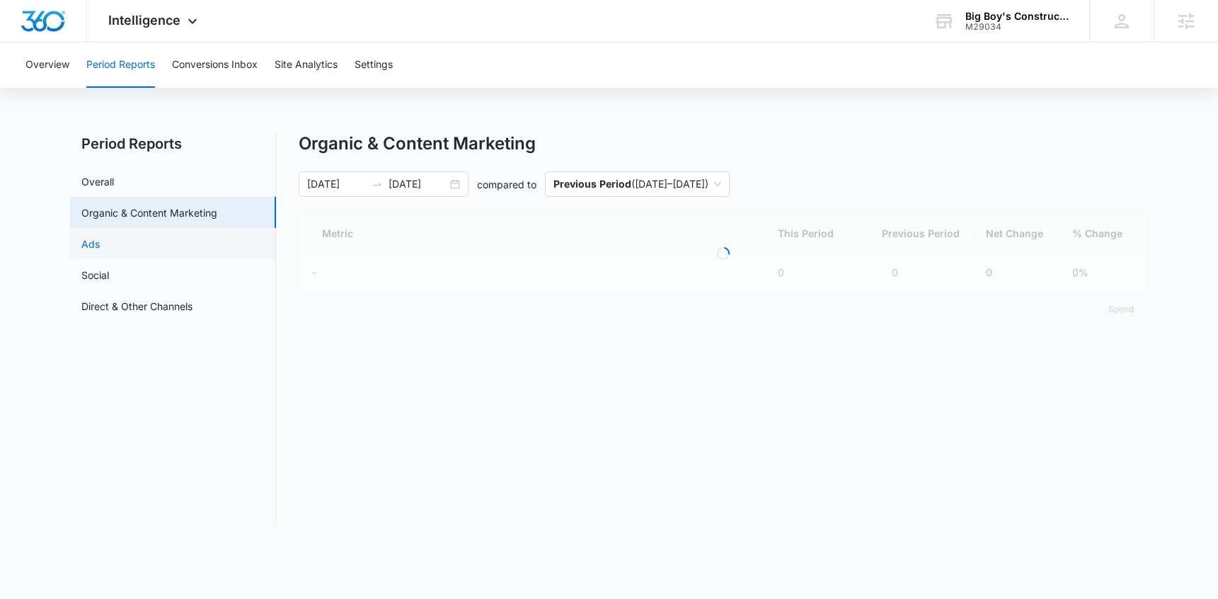
click at [100, 246] on link "Ads" at bounding box center [90, 243] width 18 height 15
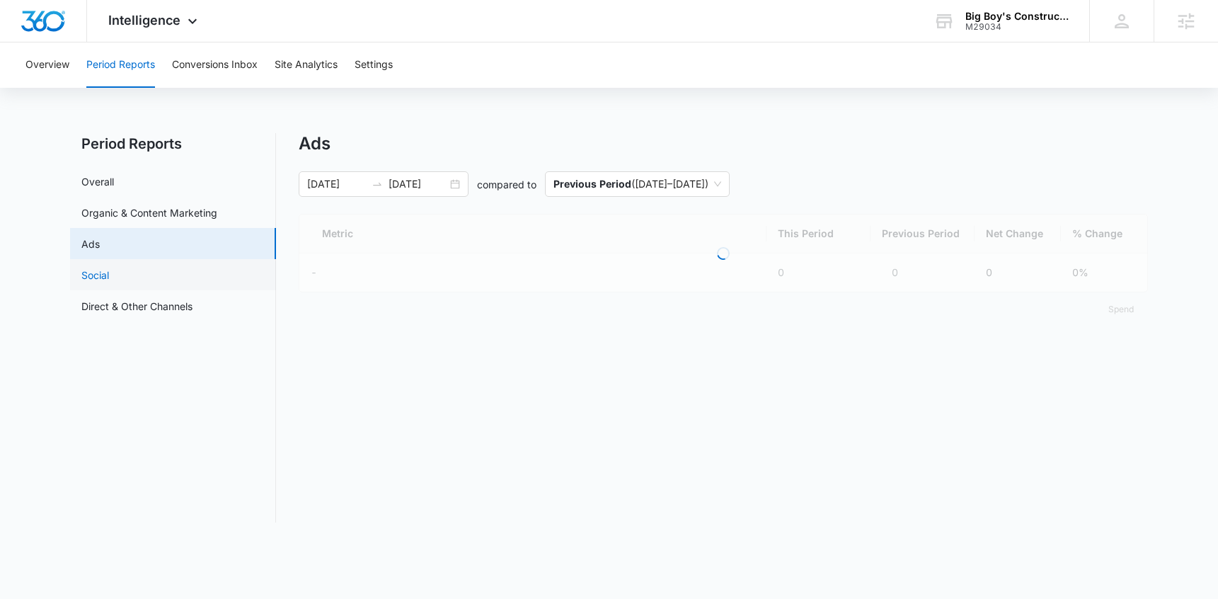
click at [109, 280] on link "Social" at bounding box center [95, 274] width 28 height 15
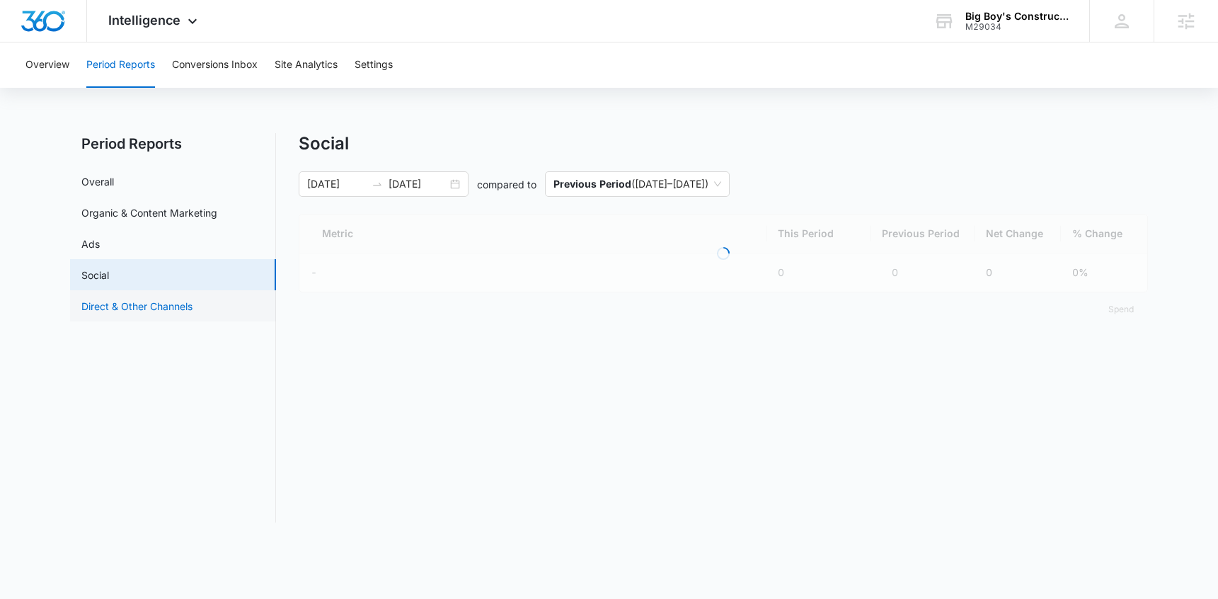
click at [145, 304] on link "Direct & Other Channels" at bounding box center [136, 306] width 111 height 15
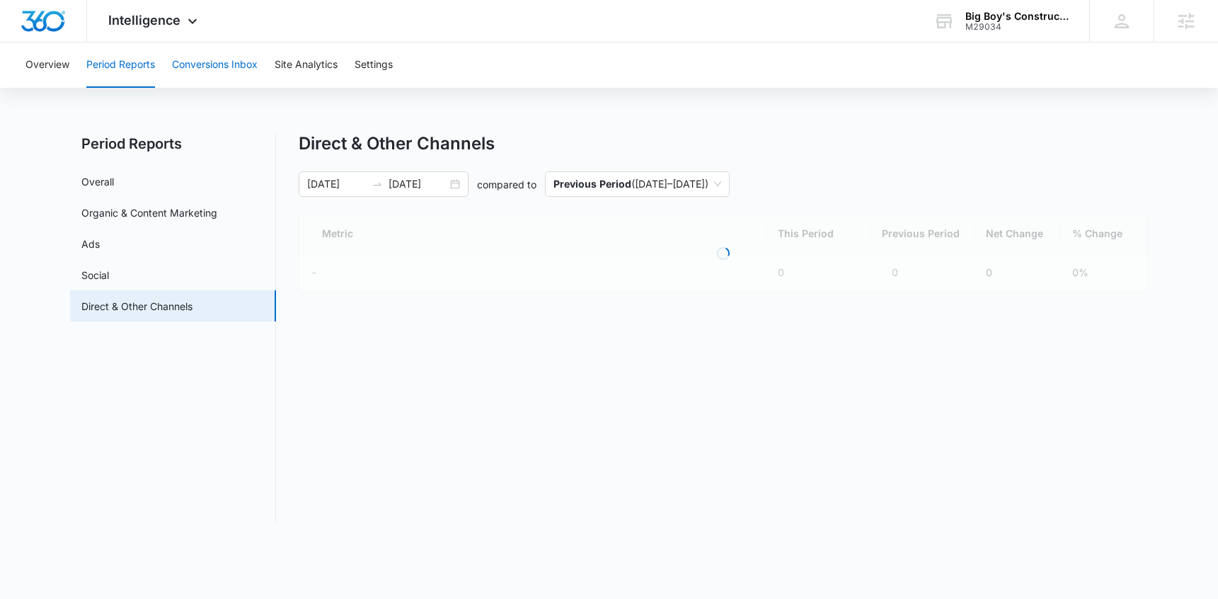
click at [225, 72] on button "Conversions Inbox" at bounding box center [215, 64] width 86 height 45
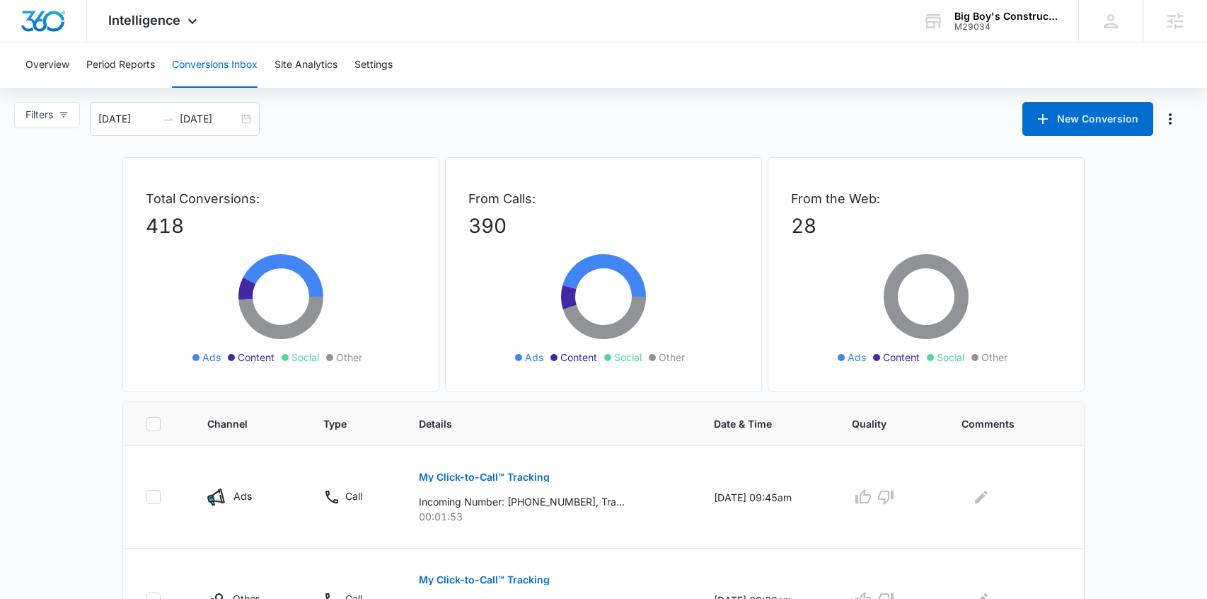
click at [79, 69] on div "Overview Period Reports Conversions Inbox Site Analytics Settings" at bounding box center [603, 64] width 1173 height 45
click at [68, 67] on button "Overview" at bounding box center [47, 64] width 44 height 45
